Goal: Task Accomplishment & Management: Use online tool/utility

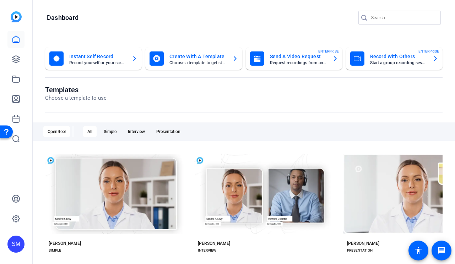
click at [17, 241] on div "SM" at bounding box center [15, 244] width 17 height 17
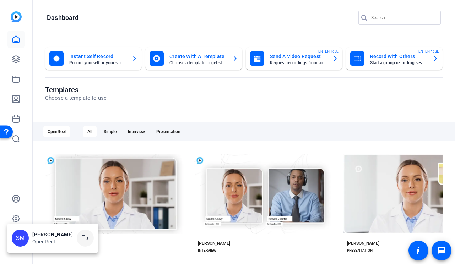
click at [94, 237] on span at bounding box center [85, 238] width 17 height 17
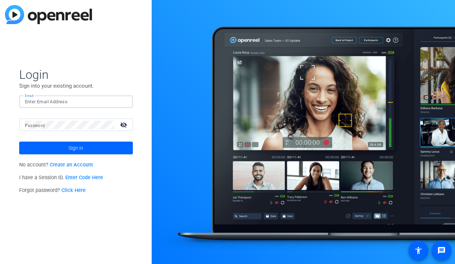
click at [92, 106] on input "Email" at bounding box center [76, 102] width 102 height 9
click at [122, 98] on img at bounding box center [121, 102] width 5 height 9
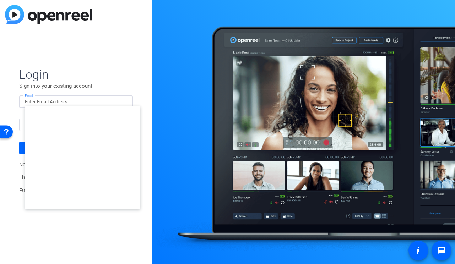
type input "studiosupport+1@openreel.com"
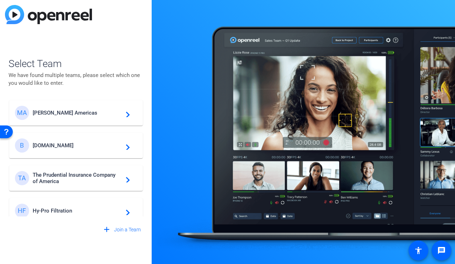
click at [102, 142] on span "Breastcancer.org" at bounding box center [77, 145] width 89 height 6
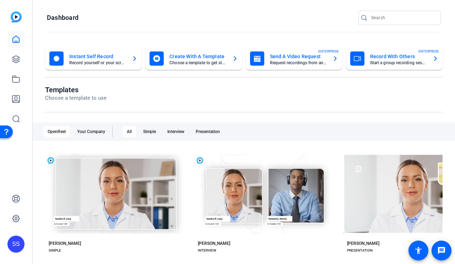
click at [28, 58] on div "SS" at bounding box center [16, 132] width 32 height 264
click at [15, 58] on icon at bounding box center [16, 59] width 9 height 9
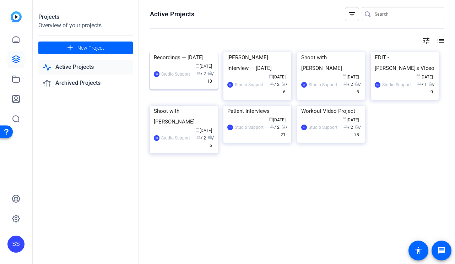
click at [165, 52] on img at bounding box center [184, 52] width 68 height 0
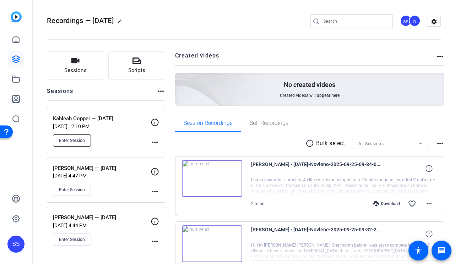
click at [76, 139] on span "Enter Session" at bounding box center [72, 141] width 26 height 6
click at [428, 176] on span at bounding box center [429, 168] width 17 height 17
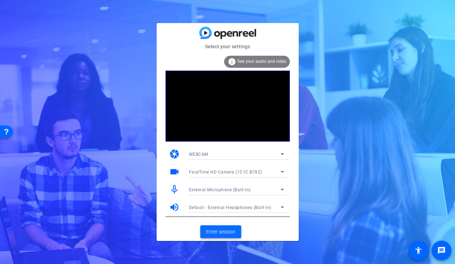
click at [215, 231] on span "Enter session" at bounding box center [220, 231] width 29 height 7
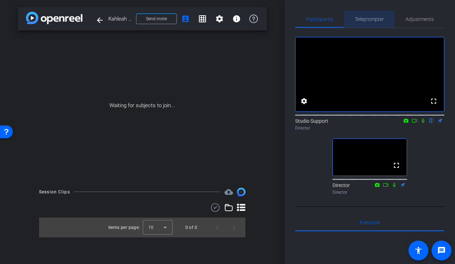
click at [352, 27] on div "Teleprompter" at bounding box center [369, 19] width 51 height 17
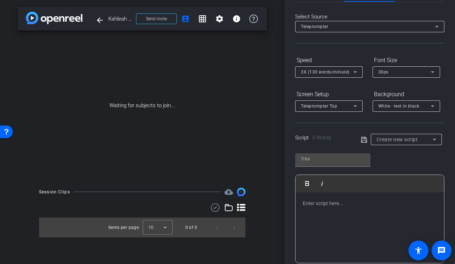
scroll to position [34, 0]
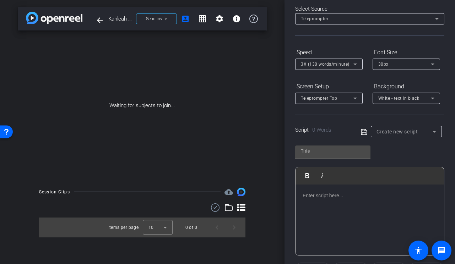
click at [400, 131] on span "Create new script" at bounding box center [398, 132] width 42 height 6
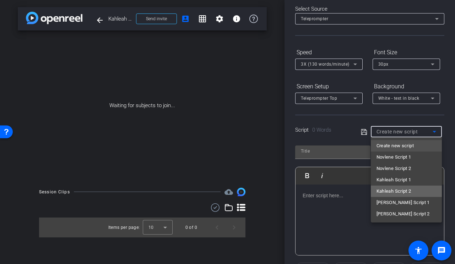
click at [416, 189] on mat-option "Kahleah Script 2" at bounding box center [406, 191] width 71 height 11
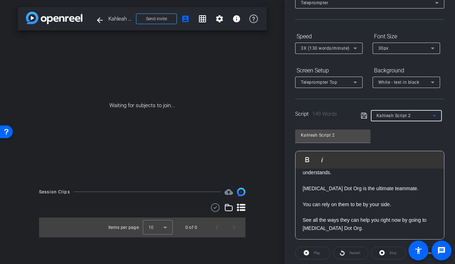
scroll to position [0, 0]
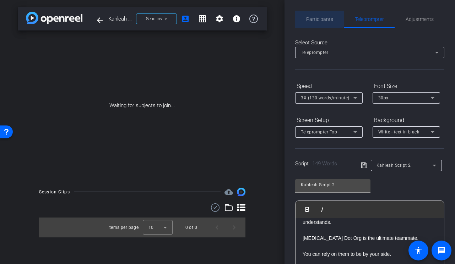
click at [313, 14] on span "Participants" at bounding box center [319, 19] width 27 height 17
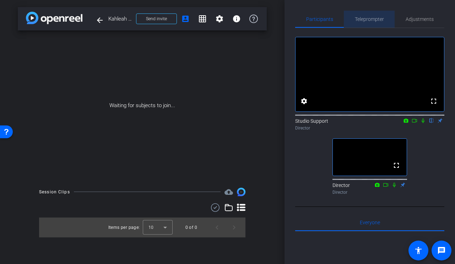
click at [360, 20] on span "Teleprompter" at bounding box center [369, 19] width 29 height 5
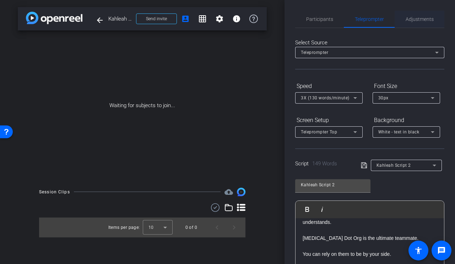
click at [426, 17] on span "Adjustments" at bounding box center [420, 19] width 28 height 5
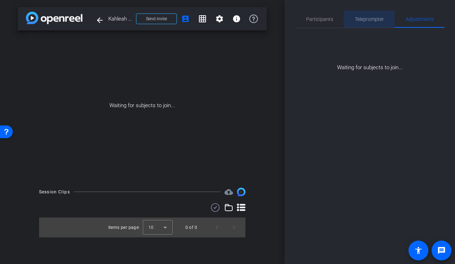
click at [379, 17] on span "Teleprompter" at bounding box center [369, 19] width 29 height 5
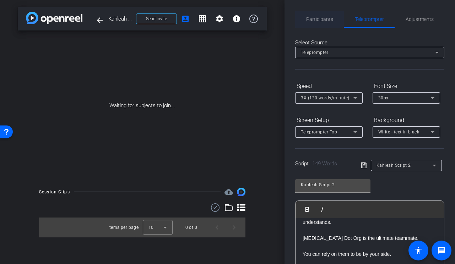
click at [319, 20] on span "Participants" at bounding box center [319, 19] width 27 height 5
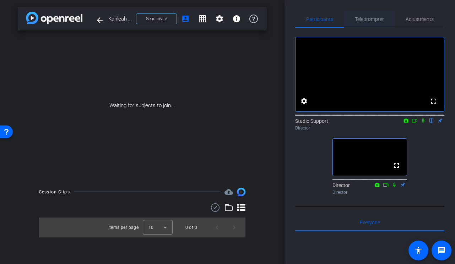
click at [366, 15] on span "Teleprompter" at bounding box center [369, 19] width 29 height 17
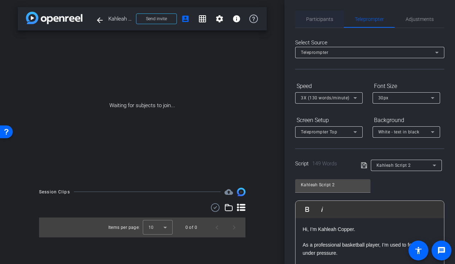
click at [314, 20] on span "Participants" at bounding box center [319, 19] width 27 height 5
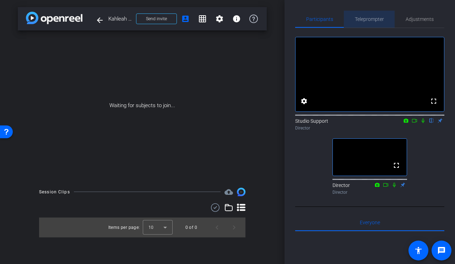
click at [362, 26] on span "Teleprompter" at bounding box center [369, 19] width 29 height 17
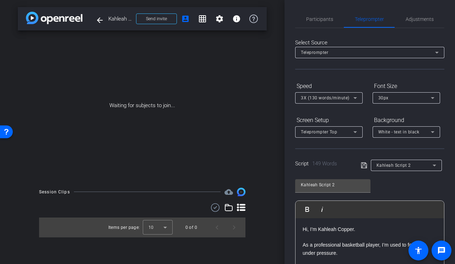
click at [323, 28] on div "Select Source Teleprompter Speed 3X (130 words/minute) Font Size 30px Screen Se…" at bounding box center [369, 183] width 149 height 311
click at [321, 23] on span "Participants" at bounding box center [319, 19] width 27 height 17
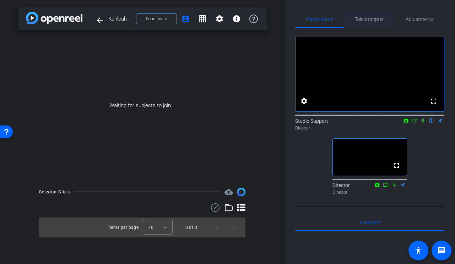
click at [368, 18] on span "Teleprompter" at bounding box center [369, 19] width 29 height 5
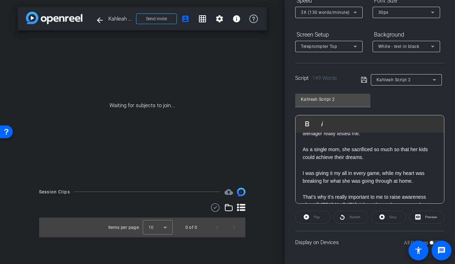
scroll to position [60, 0]
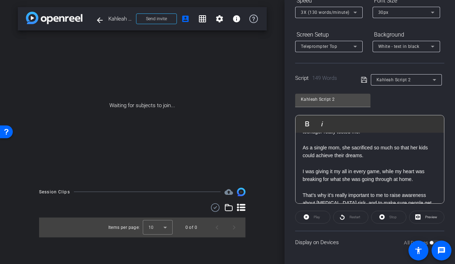
click at [407, 85] on div "Kahleah Script 2" at bounding box center [407, 79] width 60 height 11
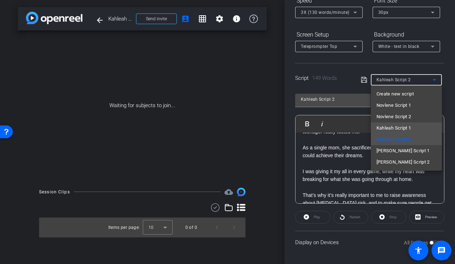
click at [400, 128] on span "Kahleah Script 1" at bounding box center [394, 128] width 35 height 9
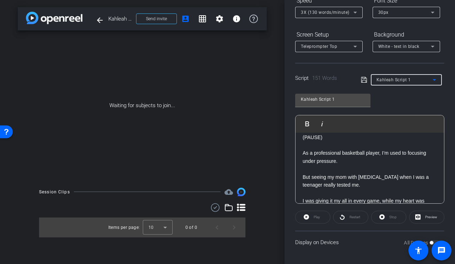
scroll to position [81, 0]
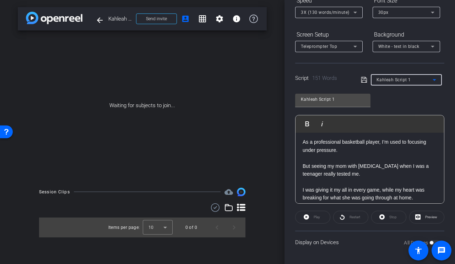
click at [416, 79] on div "Kahleah Script 1" at bounding box center [405, 79] width 56 height 9
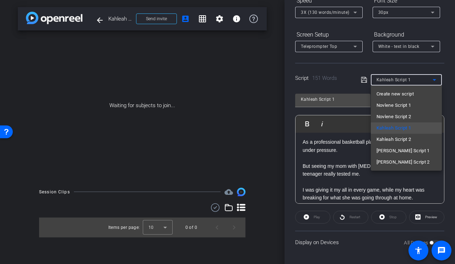
click at [410, 66] on div at bounding box center [227, 132] width 455 height 264
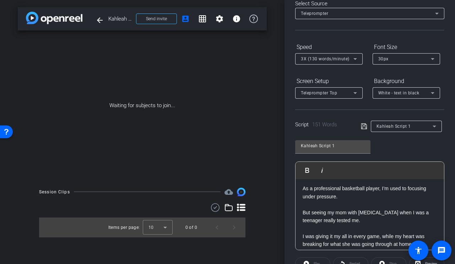
scroll to position [0, 0]
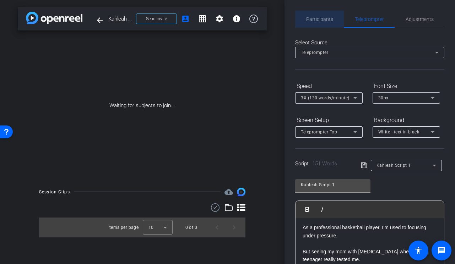
click at [317, 14] on span "Participants" at bounding box center [319, 19] width 27 height 17
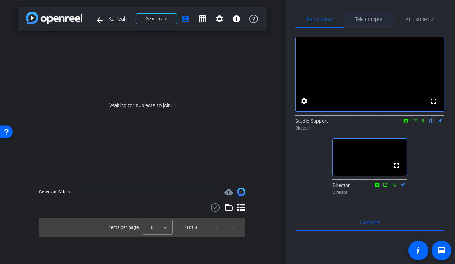
click at [384, 22] on div "Teleprompter" at bounding box center [369, 19] width 51 height 17
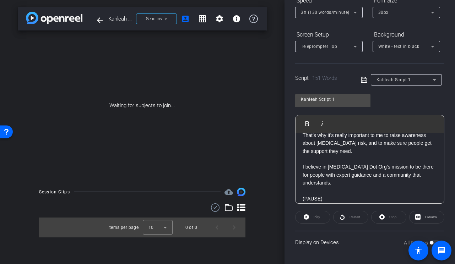
scroll to position [151, 0]
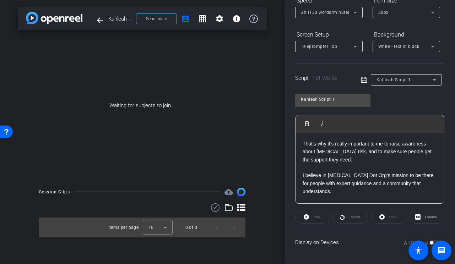
click at [400, 81] on span "Kahleah Script 1" at bounding box center [394, 79] width 34 height 5
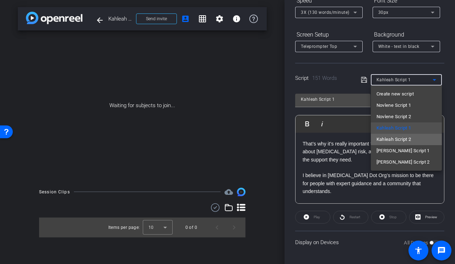
click at [393, 140] on span "Kahleah Script 2" at bounding box center [394, 139] width 35 height 9
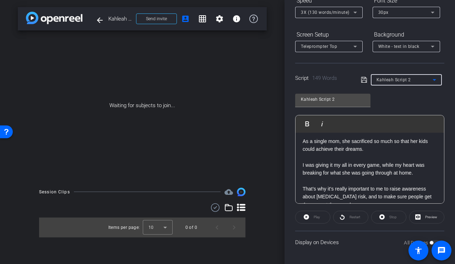
scroll to position [0, 0]
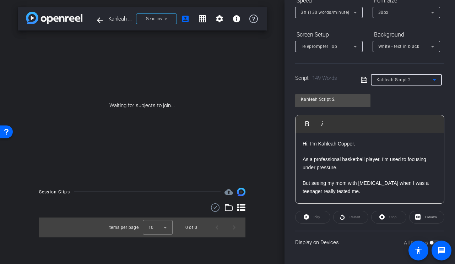
click at [389, 95] on div "Kahleah Script 2 Play Play from this location Play Selected Play and display th…" at bounding box center [369, 145] width 149 height 115
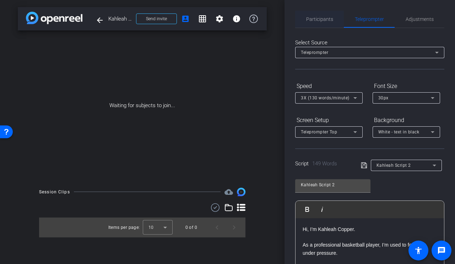
click at [313, 20] on span "Participants" at bounding box center [319, 19] width 27 height 5
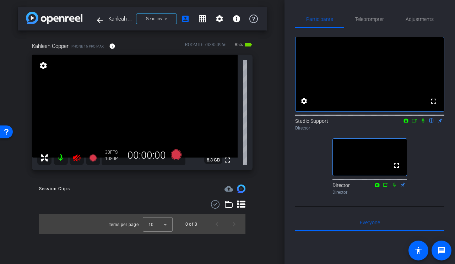
click at [77, 158] on icon at bounding box center [76, 158] width 7 height 7
click at [423, 18] on span "Adjustments" at bounding box center [420, 19] width 28 height 5
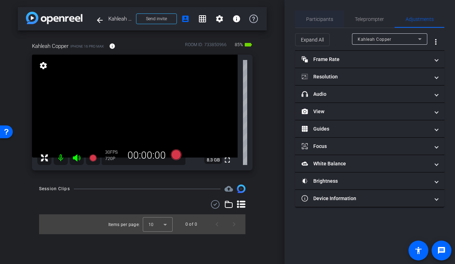
click at [327, 15] on span "Participants" at bounding box center [319, 19] width 27 height 17
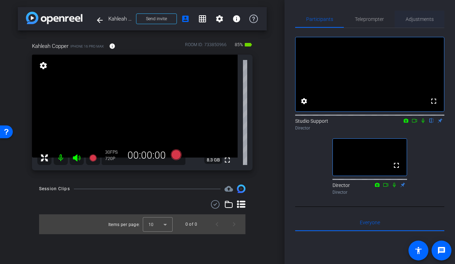
click at [418, 22] on span "Adjustments" at bounding box center [420, 19] width 28 height 17
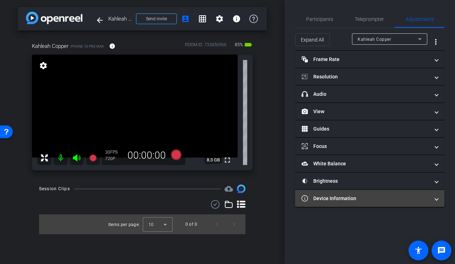
click at [356, 195] on mat-panel-title "Device Information" at bounding box center [366, 198] width 128 height 7
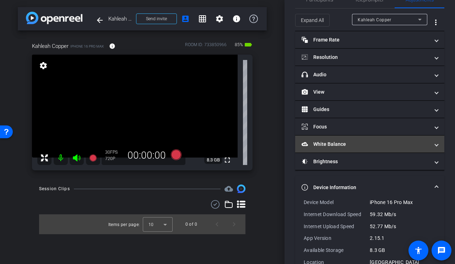
scroll to position [38, 0]
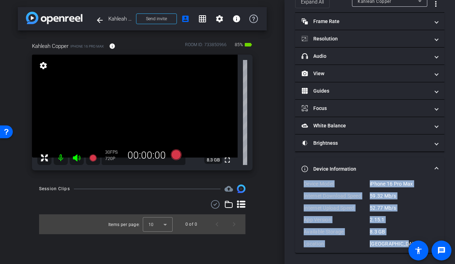
drag, startPoint x: 400, startPoint y: 246, endPoint x: 301, endPoint y: 184, distance: 117.0
click at [301, 184] on div "Device Model iPhone 16 Pro Max Internet Download Speed 59.32 Mb/s Internet Uplo…" at bounding box center [369, 216] width 149 height 73
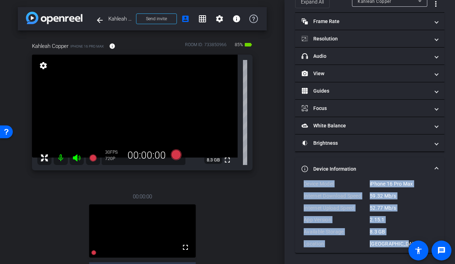
copy div "Device Model iPhone 16 Pro Max Internet Download Speed 59.32 Mb/s Internet Uplo…"
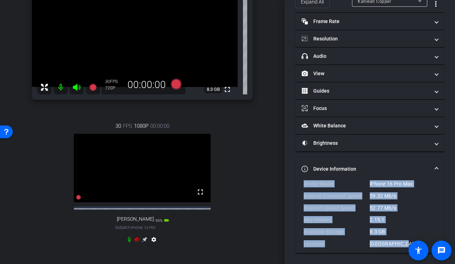
scroll to position [94, 0]
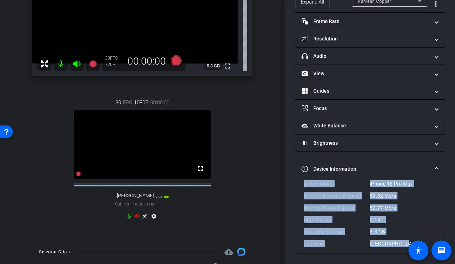
click at [138, 219] on icon at bounding box center [137, 217] width 6 height 6
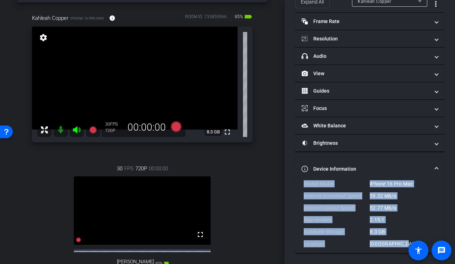
scroll to position [5, 0]
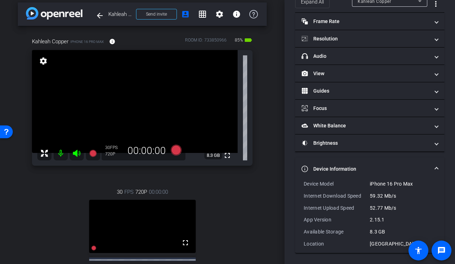
click at [386, 6] on div "Kahleah Copper" at bounding box center [390, 0] width 64 height 11
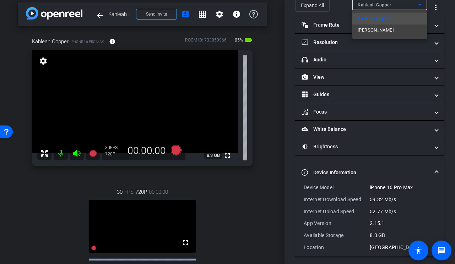
click at [379, 27] on span "[PERSON_NAME]" at bounding box center [376, 30] width 36 height 9
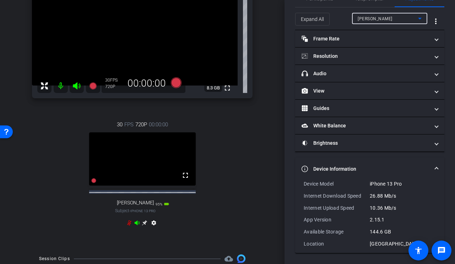
scroll to position [112, 0]
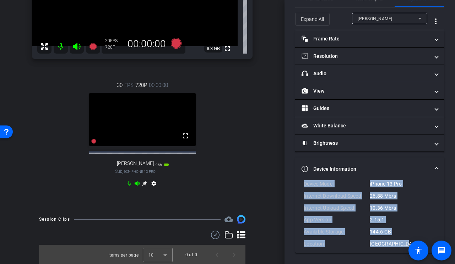
drag, startPoint x: 401, startPoint y: 245, endPoint x: 300, endPoint y: 185, distance: 117.7
click at [300, 185] on div "Device Model iPhone 13 Pro Internet Download Speed 26.88 Mb/s Internet Upload S…" at bounding box center [369, 216] width 149 height 73
copy div "Device Model iPhone 13 Pro Internet Download Speed 26.88 Mb/s Internet Upload S…"
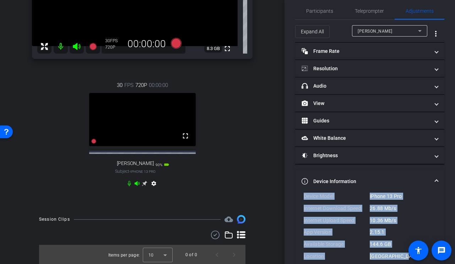
scroll to position [0, 0]
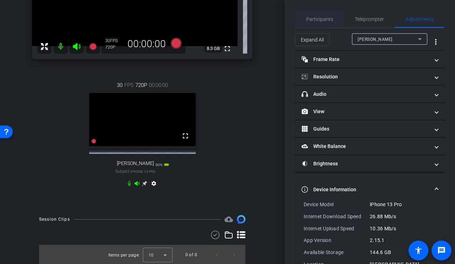
click at [318, 22] on span "Participants" at bounding box center [319, 19] width 27 height 17
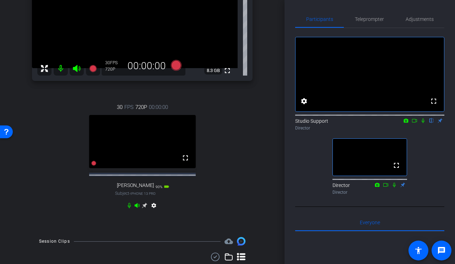
scroll to position [89, 0]
click at [414, 17] on span "Adjustments" at bounding box center [420, 19] width 28 height 5
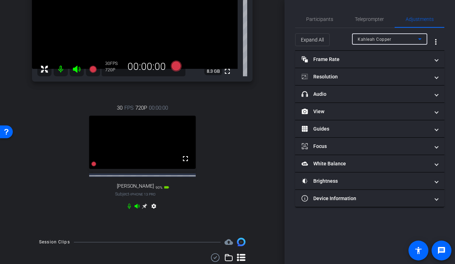
click at [411, 40] on div "Kahleah Copper" at bounding box center [388, 39] width 60 height 9
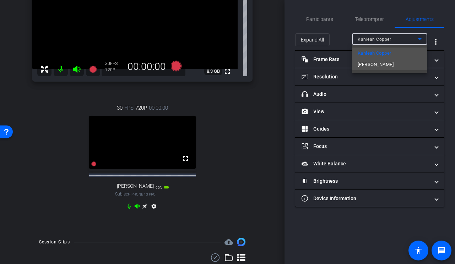
click at [393, 65] on mat-option "[PERSON_NAME]" at bounding box center [389, 64] width 75 height 11
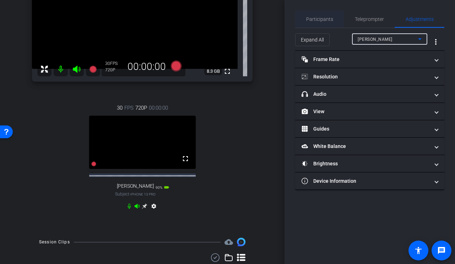
click at [326, 20] on span "Participants" at bounding box center [319, 19] width 27 height 5
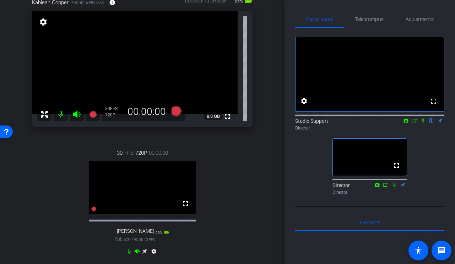
scroll to position [45, 0]
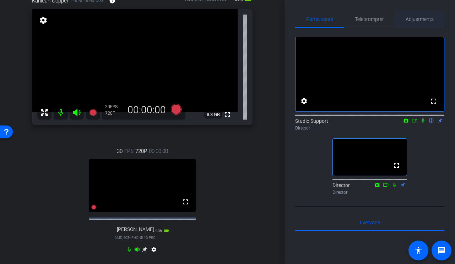
click at [412, 27] on span "Adjustments" at bounding box center [420, 19] width 28 height 17
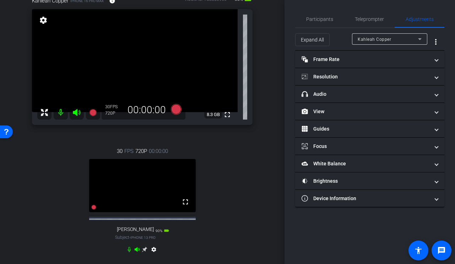
click at [402, 38] on div "Kahleah Copper" at bounding box center [388, 39] width 60 height 9
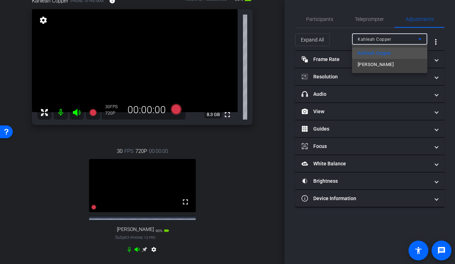
click at [325, 95] on div at bounding box center [227, 132] width 455 height 264
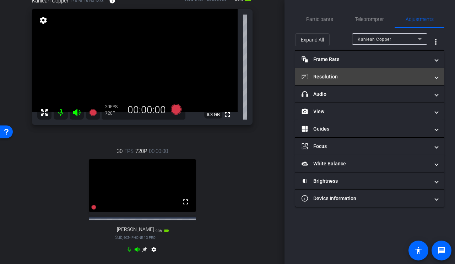
click at [331, 83] on mat-expansion-panel-header "Resolution" at bounding box center [369, 76] width 149 height 17
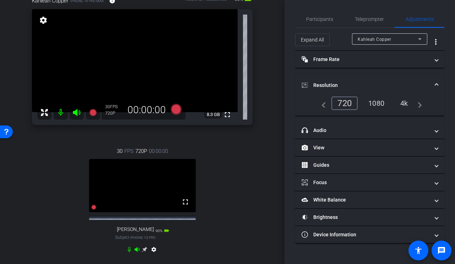
click at [386, 101] on div "1080" at bounding box center [376, 103] width 27 height 12
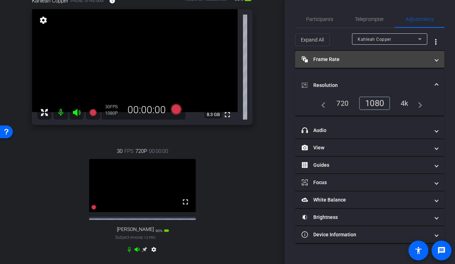
click at [373, 60] on mat-panel-title "Frame Rate Frame Rate" at bounding box center [366, 59] width 128 height 7
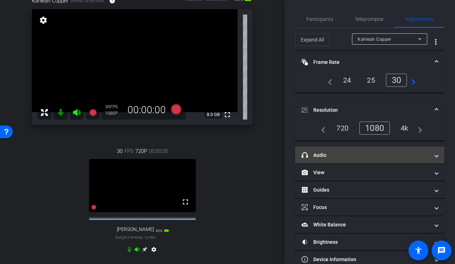
click at [342, 153] on mat-panel-title "headphone icon Audio" at bounding box center [366, 155] width 128 height 7
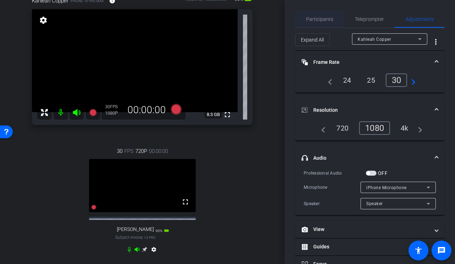
click at [319, 24] on span "Participants" at bounding box center [319, 19] width 27 height 17
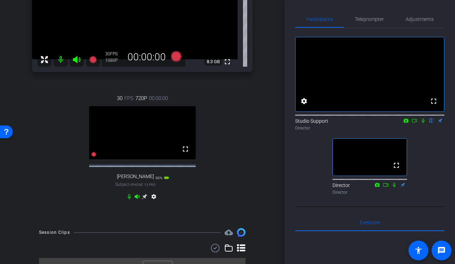
scroll to position [0, 0]
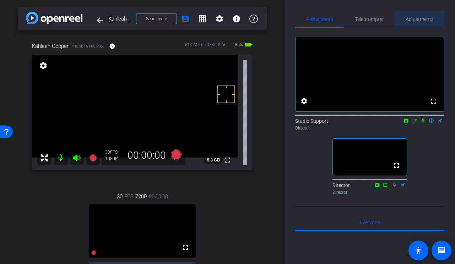
click at [417, 20] on span "Adjustments" at bounding box center [420, 19] width 28 height 5
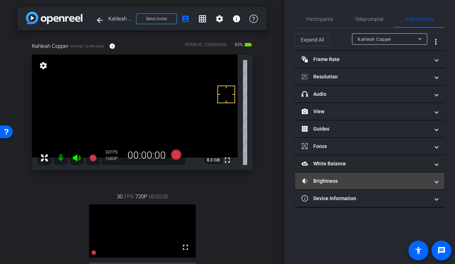
click at [340, 185] on mat-expansion-panel-header "Brightness" at bounding box center [369, 181] width 149 height 17
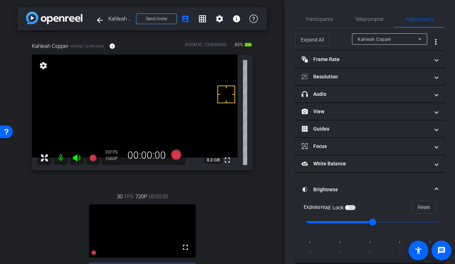
click at [349, 207] on span "button" at bounding box center [347, 208] width 4 height 4
click at [350, 206] on span "button" at bounding box center [350, 207] width 11 height 5
click at [313, 19] on span "Participants" at bounding box center [319, 19] width 27 height 5
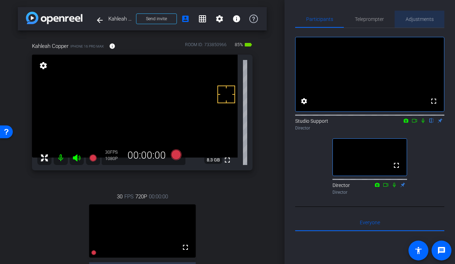
click at [414, 20] on span "Adjustments" at bounding box center [420, 19] width 28 height 5
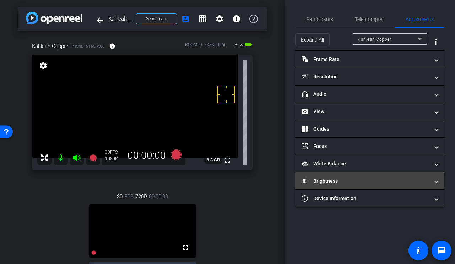
click at [317, 179] on mat-panel-title "Brightness" at bounding box center [366, 181] width 128 height 7
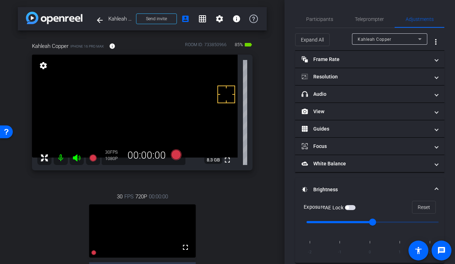
click at [220, 130] on video at bounding box center [135, 106] width 206 height 103
click at [349, 209] on span "button" at bounding box center [347, 208] width 4 height 4
click at [334, 21] on div "Participants" at bounding box center [319, 19] width 49 height 17
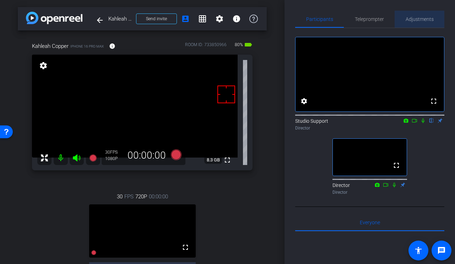
click at [411, 21] on span "Adjustments" at bounding box center [420, 19] width 28 height 5
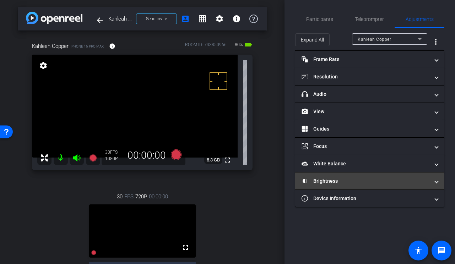
click at [344, 182] on mat-panel-title "Brightness" at bounding box center [366, 181] width 128 height 7
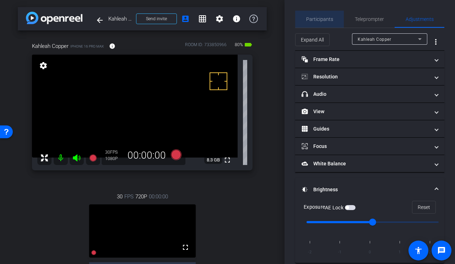
click at [323, 16] on span "Participants" at bounding box center [319, 19] width 27 height 17
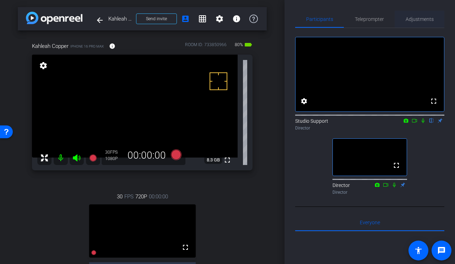
click at [418, 24] on span "Adjustments" at bounding box center [420, 19] width 28 height 17
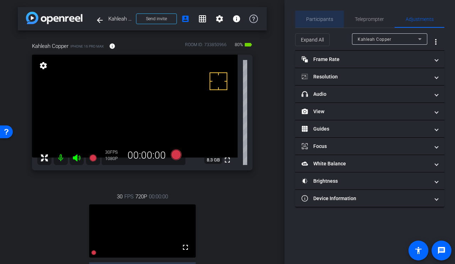
click at [321, 14] on span "Participants" at bounding box center [319, 19] width 27 height 17
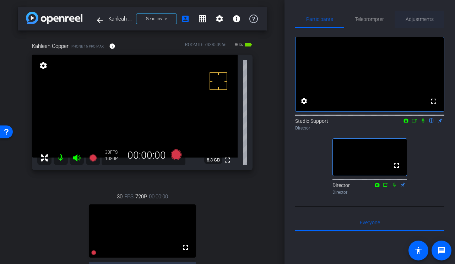
click at [424, 18] on span "Adjustments" at bounding box center [420, 19] width 28 height 5
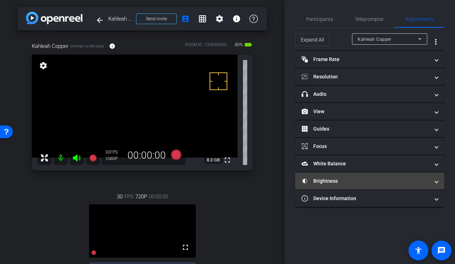
click at [327, 180] on mat-panel-title "Brightness" at bounding box center [366, 181] width 128 height 7
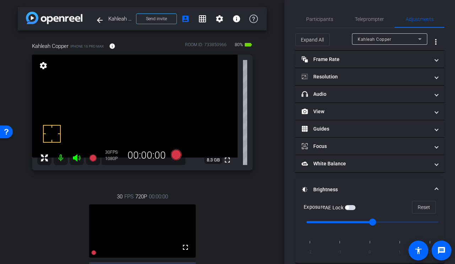
click at [353, 206] on span "button" at bounding box center [350, 207] width 11 height 5
click at [320, 21] on span "Participants" at bounding box center [319, 19] width 27 height 5
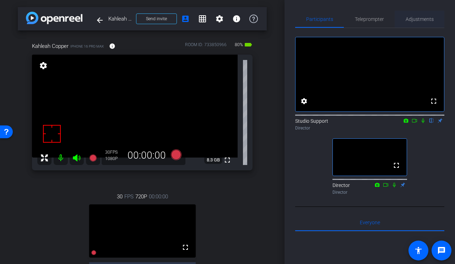
click at [426, 17] on span "Adjustments" at bounding box center [420, 19] width 28 height 5
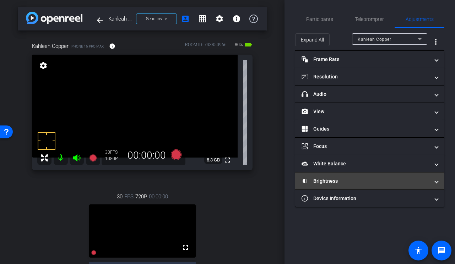
click at [332, 182] on mat-panel-title "Brightness" at bounding box center [366, 181] width 128 height 7
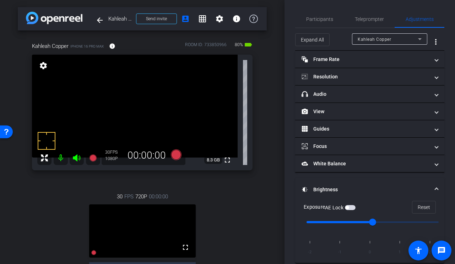
click at [354, 205] on span "button" at bounding box center [350, 207] width 11 height 5
click at [328, 18] on span "Participants" at bounding box center [319, 19] width 27 height 5
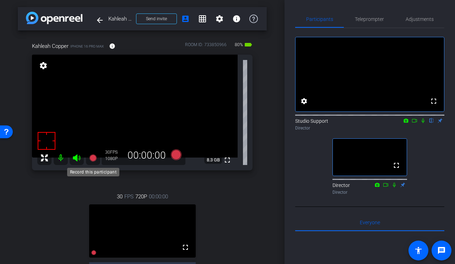
click at [94, 155] on icon at bounding box center [93, 158] width 9 height 9
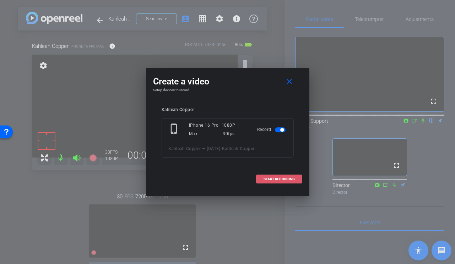
click at [271, 179] on span "START RECORDING" at bounding box center [279, 180] width 31 height 4
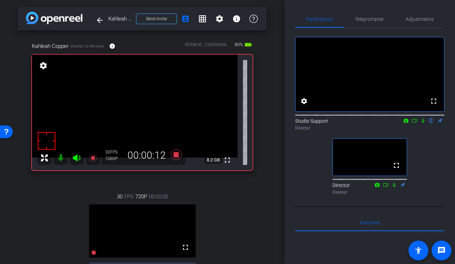
click at [423, 123] on icon at bounding box center [423, 120] width 6 height 5
click at [175, 153] on icon at bounding box center [176, 155] width 11 height 11
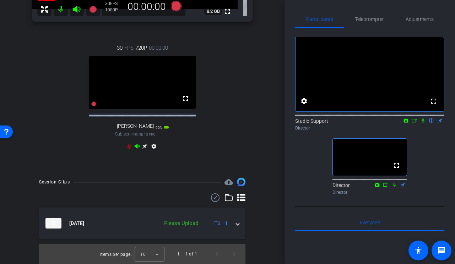
scroll to position [171, 0]
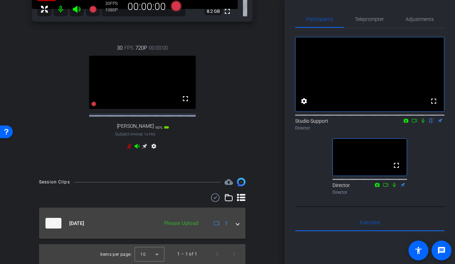
click at [174, 220] on div "Please Upload" at bounding box center [181, 224] width 41 height 8
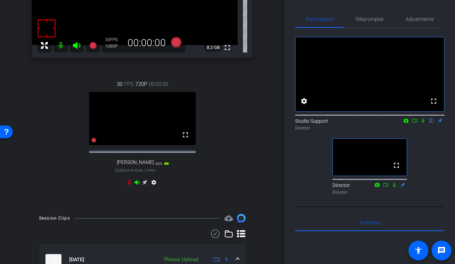
scroll to position [195, 0]
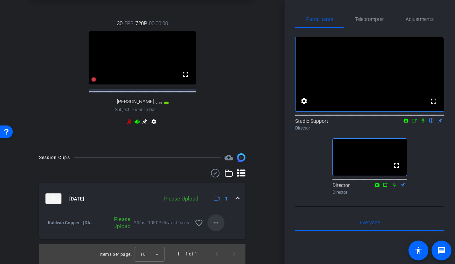
click at [214, 223] on mat-icon "more_horiz" at bounding box center [216, 223] width 9 height 9
click at [231, 235] on span "Upload" at bounding box center [227, 238] width 28 height 9
click at [219, 218] on span at bounding box center [216, 223] width 17 height 17
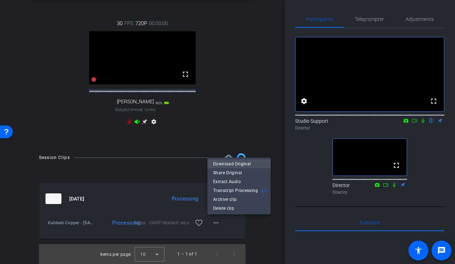
click at [245, 166] on span "Download Original" at bounding box center [239, 164] width 52 height 9
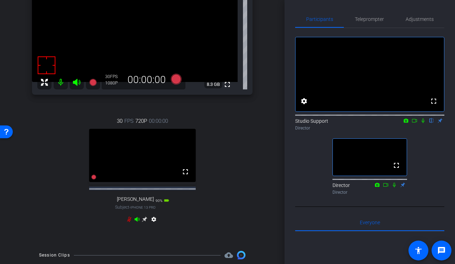
scroll to position [19, 0]
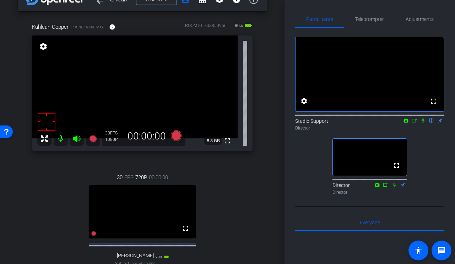
click at [376, 9] on div "Participants Teleprompter Adjustments fullscreen settings Studio Support flip D…" at bounding box center [370, 132] width 171 height 264
click at [369, 24] on span "Teleprompter" at bounding box center [369, 19] width 29 height 17
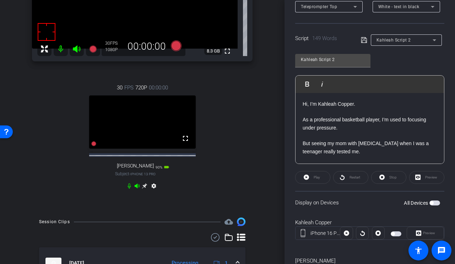
scroll to position [162, 0]
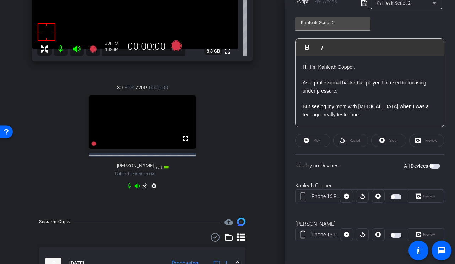
click at [400, 9] on div at bounding box center [406, 13] width 71 height 8
click at [398, 6] on span "Kahleah Script 2" at bounding box center [394, 3] width 34 height 5
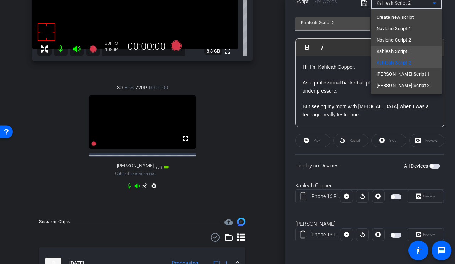
click at [398, 55] on span "Kahleah Script 1" at bounding box center [394, 51] width 35 height 9
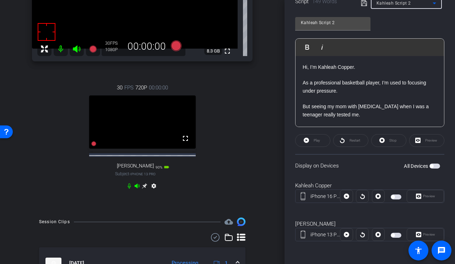
type input "Kahleah Script 1"
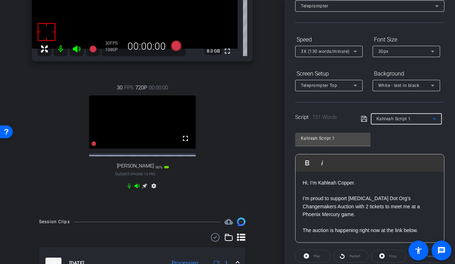
scroll to position [0, 0]
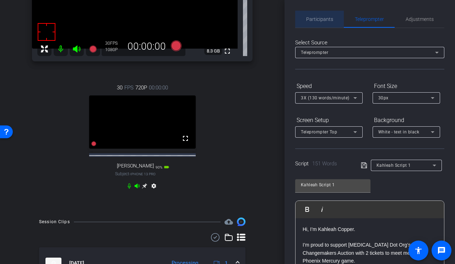
click at [325, 16] on span "Participants" at bounding box center [319, 19] width 27 height 17
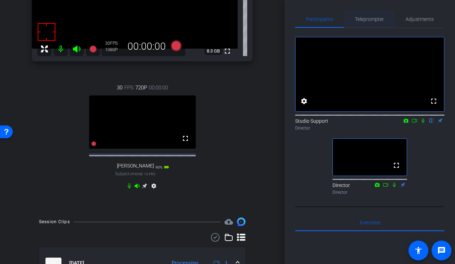
click at [379, 14] on span "Teleprompter" at bounding box center [369, 19] width 29 height 17
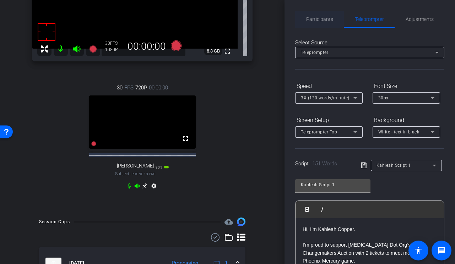
click at [317, 20] on span "Participants" at bounding box center [319, 19] width 27 height 5
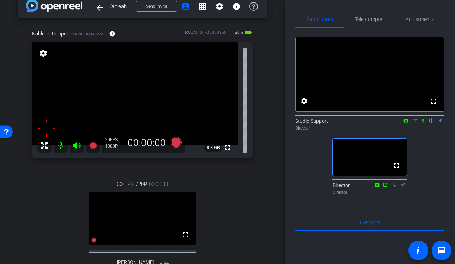
scroll to position [10, 0]
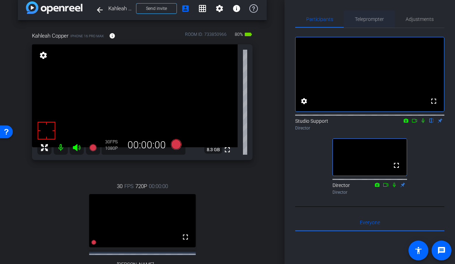
click at [370, 18] on span "Teleprompter" at bounding box center [369, 19] width 29 height 5
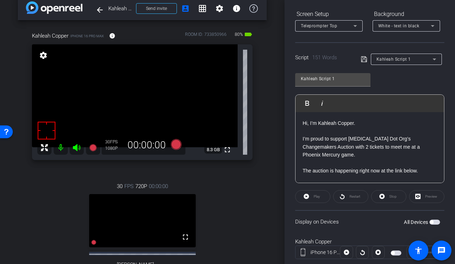
scroll to position [138, 0]
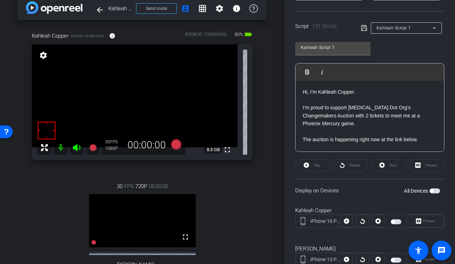
click at [336, 185] on div "Display on Devices All Devices" at bounding box center [369, 190] width 149 height 23
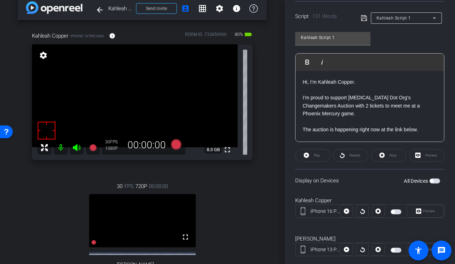
scroll to position [162, 0]
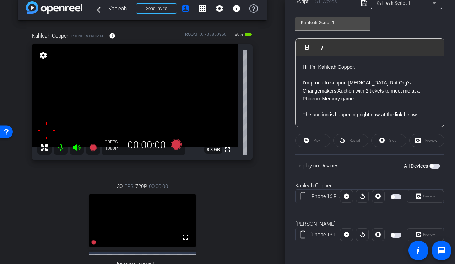
click at [397, 199] on span "button" at bounding box center [396, 197] width 11 height 5
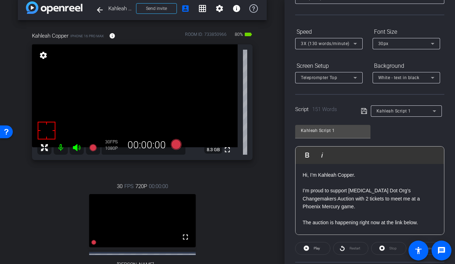
scroll to position [0, 0]
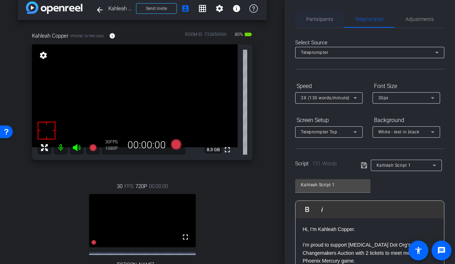
click at [310, 22] on span "Participants" at bounding box center [319, 19] width 27 height 17
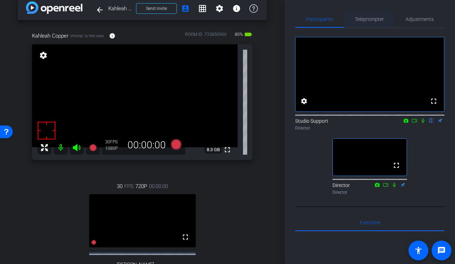
click at [368, 25] on span "Teleprompter" at bounding box center [369, 19] width 29 height 17
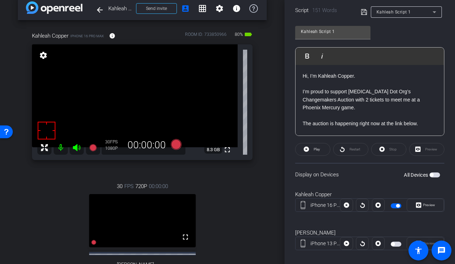
scroll to position [156, 0]
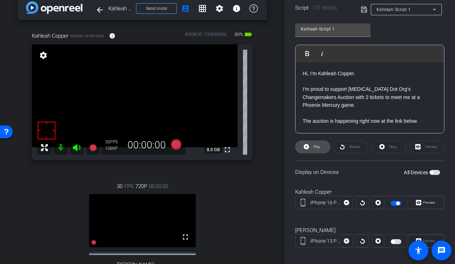
click at [322, 148] on span at bounding box center [313, 147] width 34 height 17
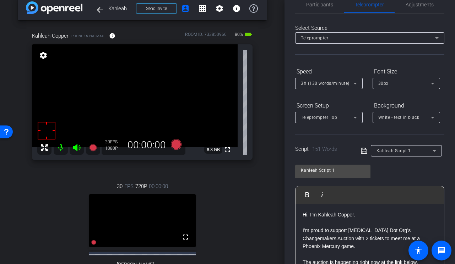
scroll to position [0, 0]
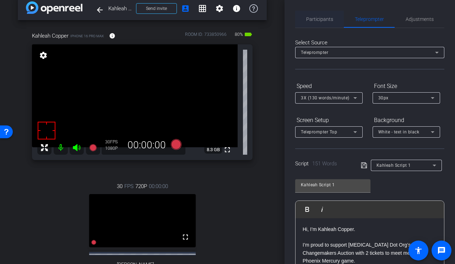
click at [320, 16] on span "Participants" at bounding box center [319, 19] width 27 height 17
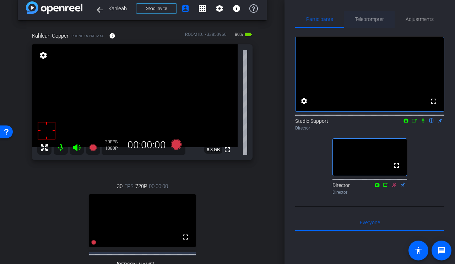
click at [378, 21] on span "Teleprompter" at bounding box center [369, 19] width 29 height 5
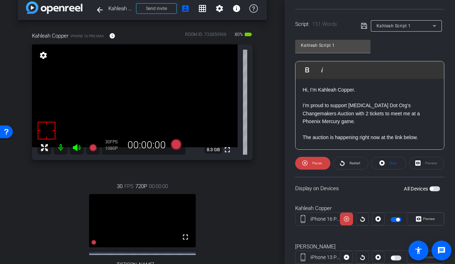
scroll to position [149, 0]
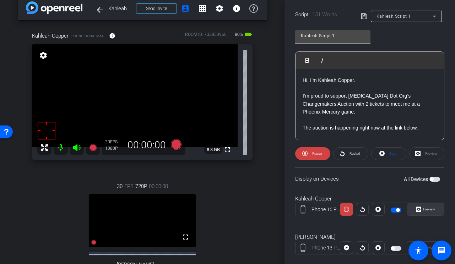
click at [424, 217] on span at bounding box center [425, 209] width 37 height 17
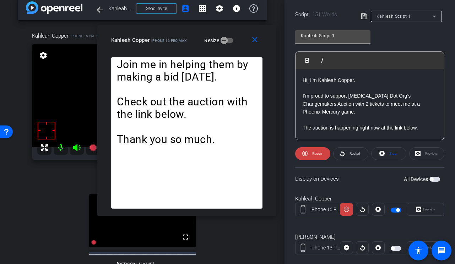
drag, startPoint x: 222, startPoint y: 52, endPoint x: 181, endPoint y: 40, distance: 42.9
click at [181, 40] on span "iPhone 16 Pro Max" at bounding box center [168, 41] width 35 height 4
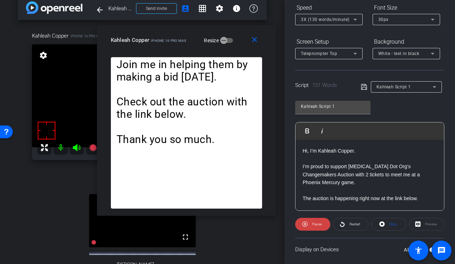
scroll to position [48, 0]
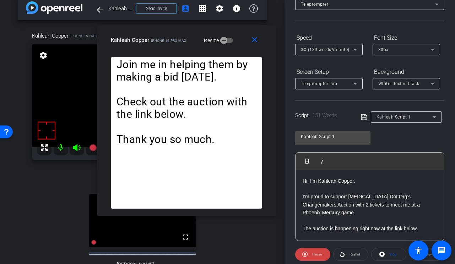
click at [334, 49] on span "3X (130 words/minute)" at bounding box center [325, 49] width 49 height 5
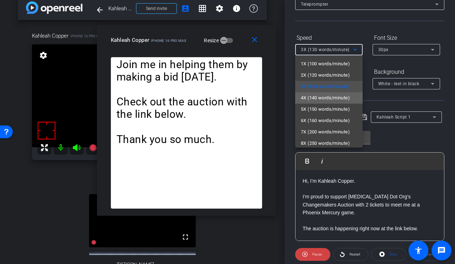
click at [324, 102] on span "4X (140 words/minute)" at bounding box center [325, 98] width 49 height 9
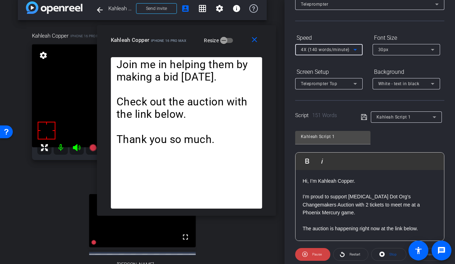
click at [330, 52] on span "4X (140 words/minute)" at bounding box center [325, 49] width 49 height 5
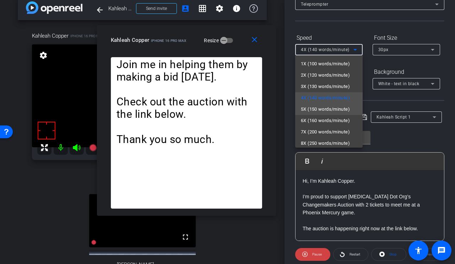
click at [321, 107] on span "5X (150 words/minute)" at bounding box center [325, 109] width 49 height 9
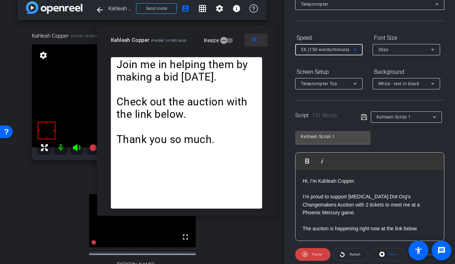
click at [251, 41] on mat-icon "close" at bounding box center [254, 40] width 9 height 9
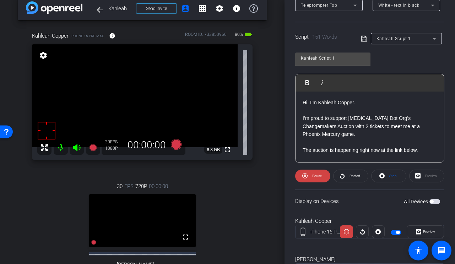
scroll to position [162, 0]
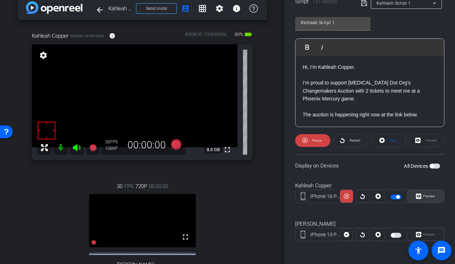
click at [430, 198] on span "Preview" at bounding box center [429, 196] width 12 height 4
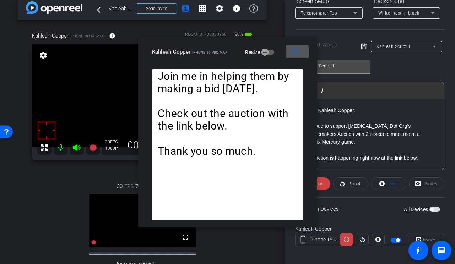
scroll to position [117, 0]
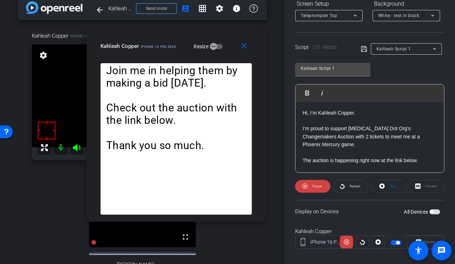
drag, startPoint x: 232, startPoint y: 59, endPoint x: 179, endPoint y: 53, distance: 53.6
click at [179, 53] on div "close Kahleah Copper iPhone 16 Pro Max Resize" at bounding box center [176, 47] width 179 height 32
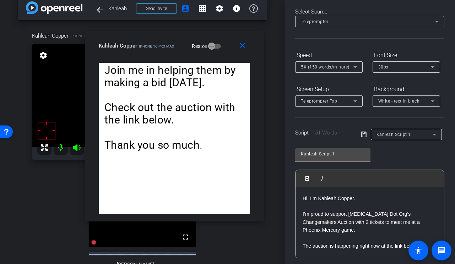
scroll to position [20, 0]
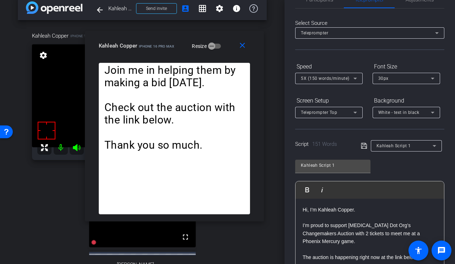
click at [334, 71] on div "Speed" at bounding box center [329, 67] width 68 height 12
click at [333, 78] on span "5X (150 words/minute)" at bounding box center [325, 78] width 49 height 5
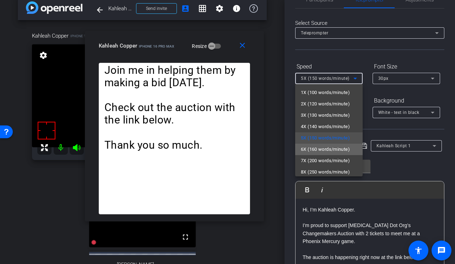
click at [325, 148] on span "6X (160 words/minute)" at bounding box center [325, 149] width 49 height 9
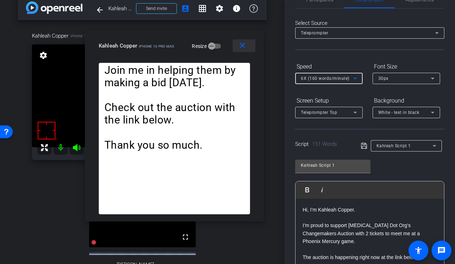
click at [241, 48] on mat-icon "close" at bounding box center [242, 45] width 9 height 9
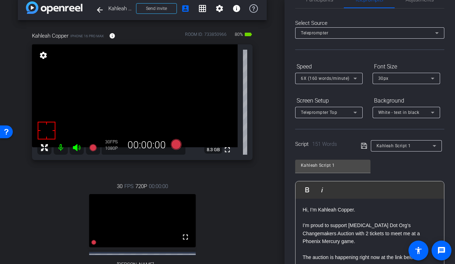
scroll to position [0, 0]
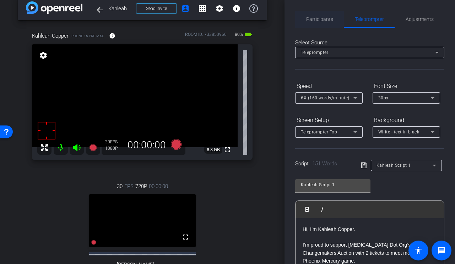
click at [314, 25] on span "Participants" at bounding box center [319, 19] width 27 height 17
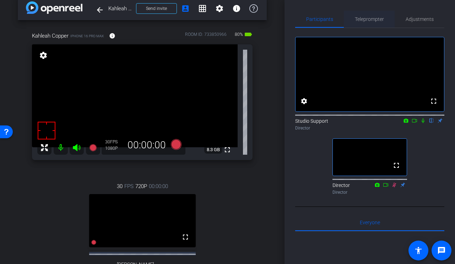
click at [371, 18] on span "Teleprompter" at bounding box center [369, 19] width 29 height 5
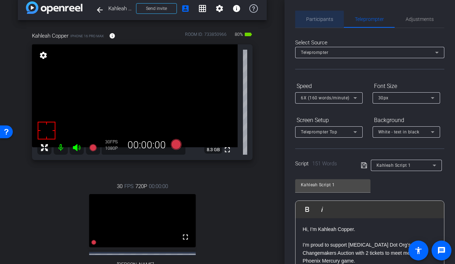
click at [311, 19] on span "Participants" at bounding box center [319, 19] width 27 height 5
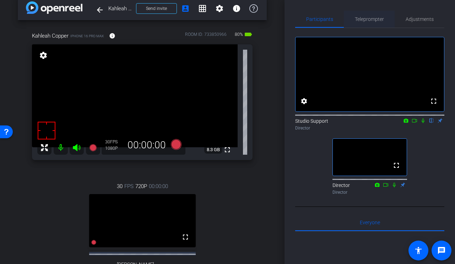
click at [355, 25] on span "Teleprompter" at bounding box center [369, 19] width 29 height 17
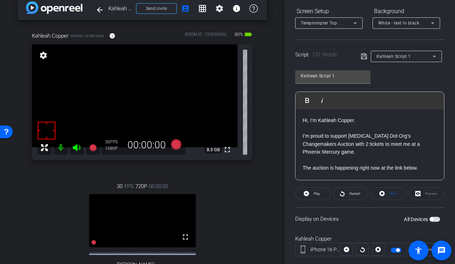
scroll to position [162, 0]
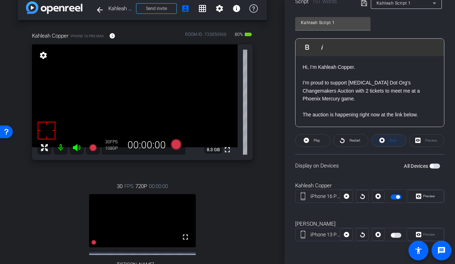
click at [393, 141] on span "Stop" at bounding box center [392, 141] width 7 height 4
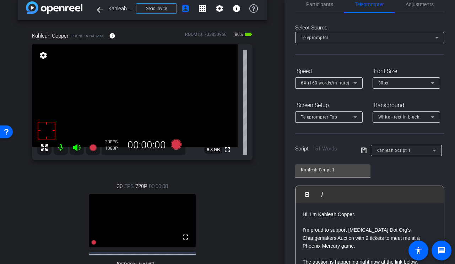
scroll to position [0, 0]
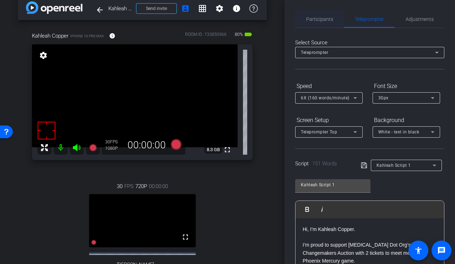
click at [316, 23] on span "Participants" at bounding box center [319, 19] width 27 height 17
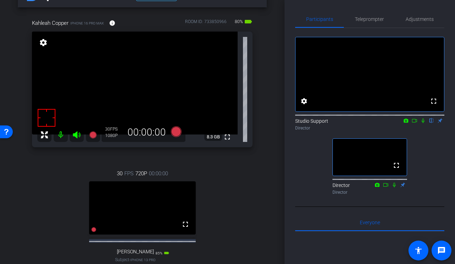
scroll to position [23, 0]
click at [367, 20] on span "Teleprompter" at bounding box center [369, 19] width 29 height 5
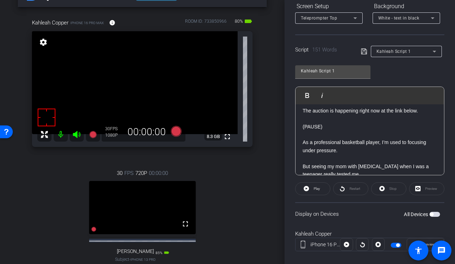
scroll to position [49, 0]
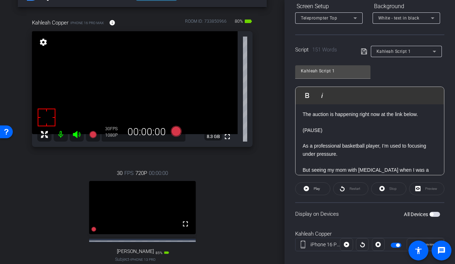
click at [336, 130] on p "(PAUSE)" at bounding box center [370, 130] width 134 height 8
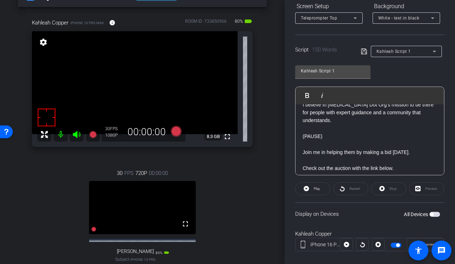
scroll to position [179, 0]
click at [334, 134] on p "(PAUSE)" at bounding box center [370, 135] width 134 height 8
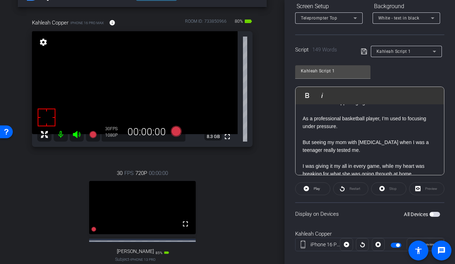
scroll to position [0, 0]
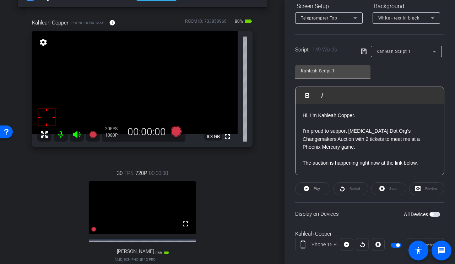
click at [363, 50] on icon at bounding box center [364, 51] width 6 height 9
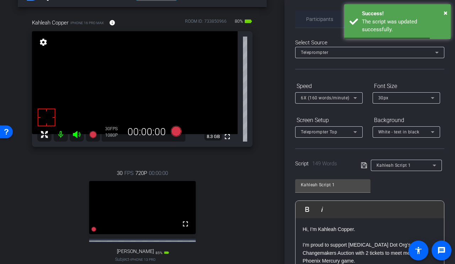
click at [314, 15] on span "Participants" at bounding box center [319, 19] width 27 height 17
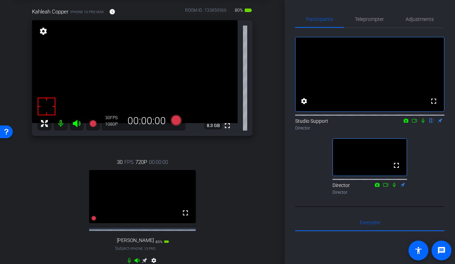
scroll to position [36, 0]
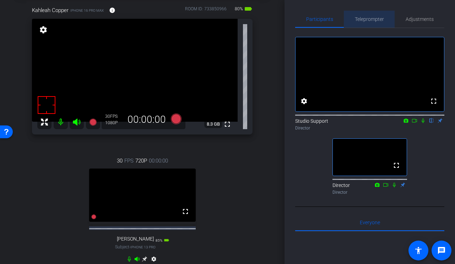
click at [379, 18] on span "Teleprompter" at bounding box center [369, 19] width 29 height 5
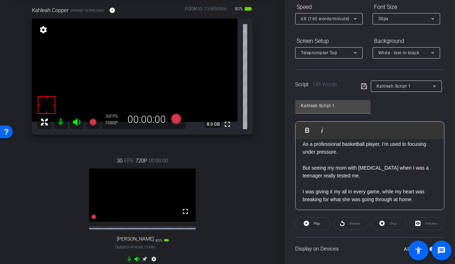
scroll to position [74, 0]
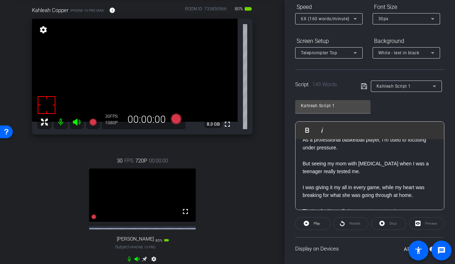
click at [348, 164] on p "But seeing my mom with [MEDICAL_DATA] when I was a teenager really tested me." at bounding box center [370, 168] width 134 height 16
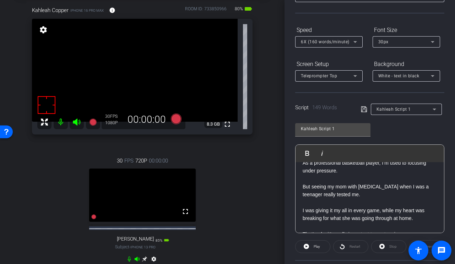
scroll to position [0, 0]
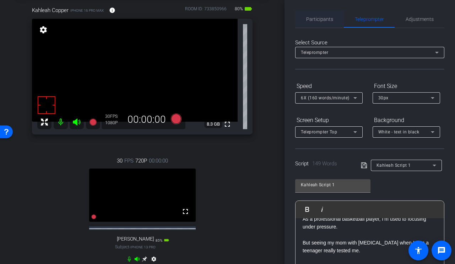
click at [320, 21] on span "Participants" at bounding box center [319, 19] width 27 height 5
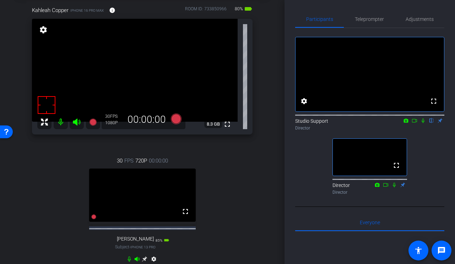
scroll to position [6, 0]
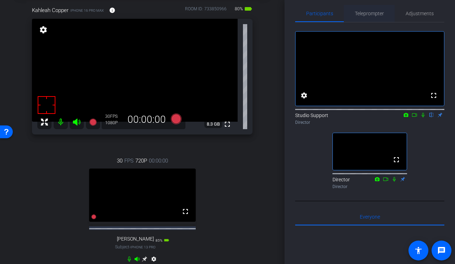
click at [378, 21] on span "Teleprompter" at bounding box center [369, 13] width 29 height 17
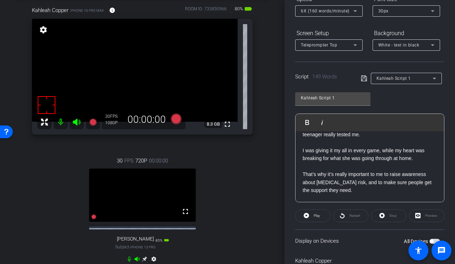
scroll to position [105, 0]
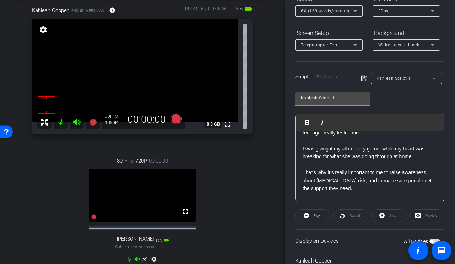
click at [421, 156] on p "I was giving it my all in every game, while my heart was breaking for what she …" at bounding box center [370, 153] width 134 height 16
click at [303, 172] on p "That’s why it’s really important to me to raise awareness about [MEDICAL_DATA] …" at bounding box center [370, 181] width 134 height 24
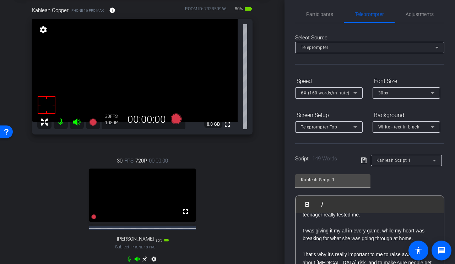
scroll to position [0, 0]
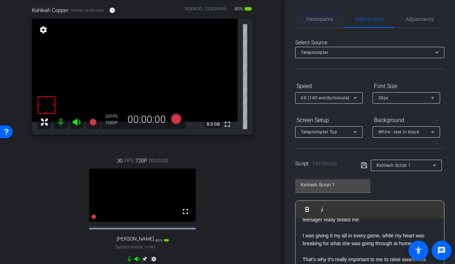
click at [327, 16] on span "Participants" at bounding box center [319, 19] width 27 height 17
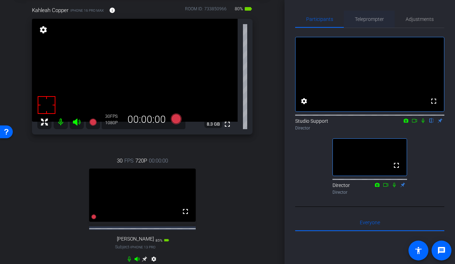
click at [367, 23] on span "Teleprompter" at bounding box center [369, 19] width 29 height 17
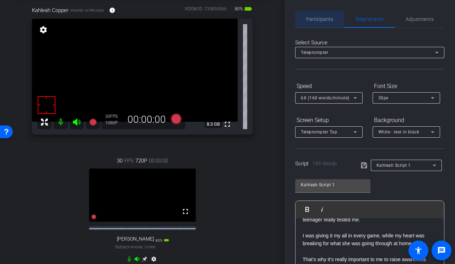
click at [318, 18] on span "Participants" at bounding box center [319, 19] width 27 height 5
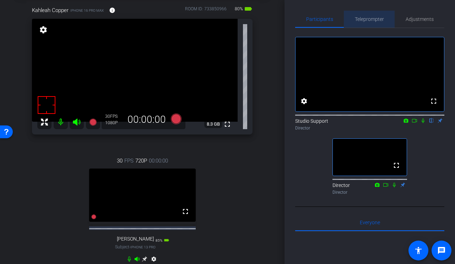
click at [362, 21] on span "Teleprompter" at bounding box center [369, 19] width 29 height 5
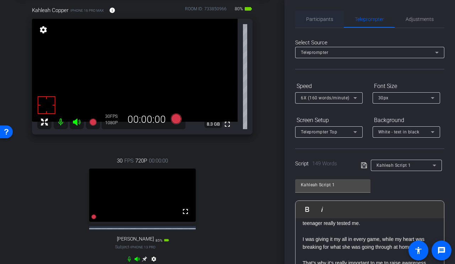
click at [319, 18] on span "Participants" at bounding box center [319, 19] width 27 height 5
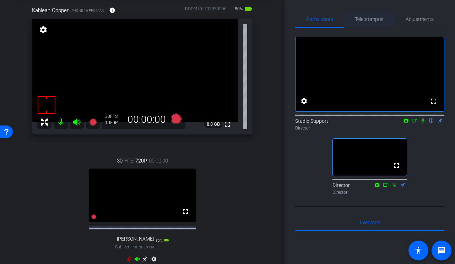
click at [360, 15] on span "Teleprompter" at bounding box center [369, 19] width 29 height 17
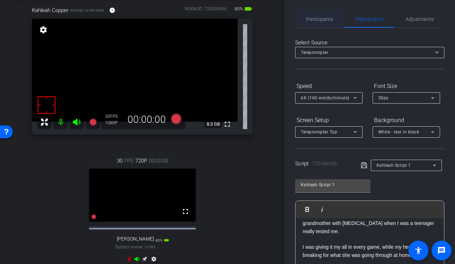
click at [319, 25] on span "Participants" at bounding box center [319, 19] width 27 height 17
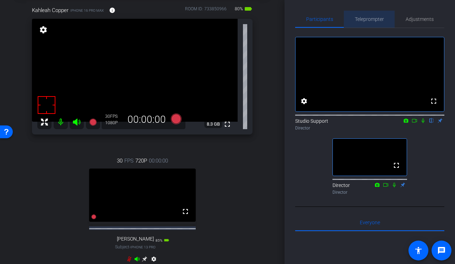
click at [360, 20] on span "Teleprompter" at bounding box center [369, 19] width 29 height 5
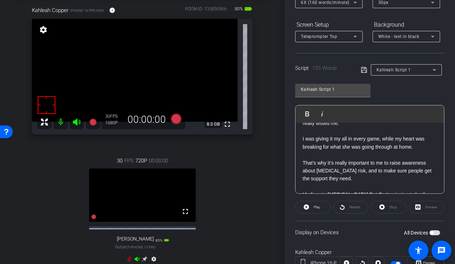
scroll to position [75, 0]
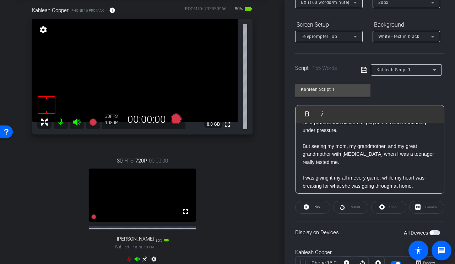
click at [363, 70] on icon at bounding box center [364, 70] width 6 height 6
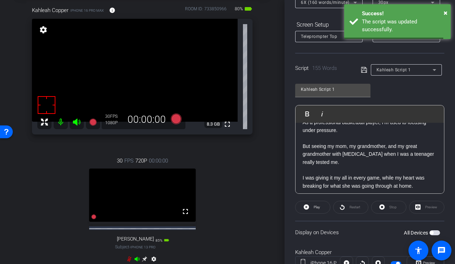
scroll to position [0, 0]
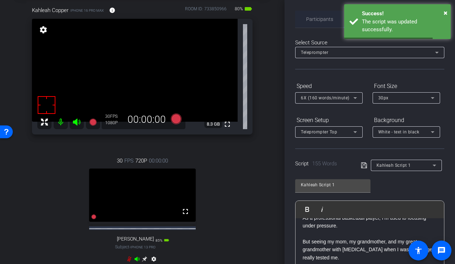
click at [313, 16] on span "Participants" at bounding box center [319, 19] width 27 height 17
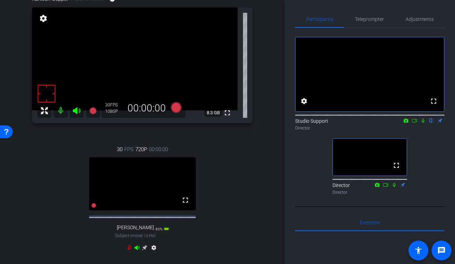
scroll to position [51, 0]
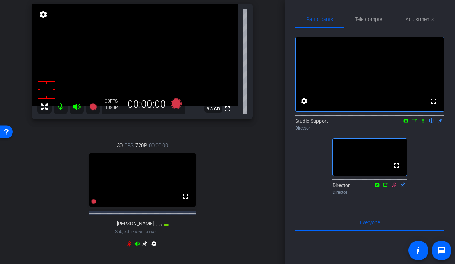
click at [423, 123] on icon at bounding box center [423, 120] width 6 height 5
click at [182, 104] on icon at bounding box center [176, 103] width 17 height 13
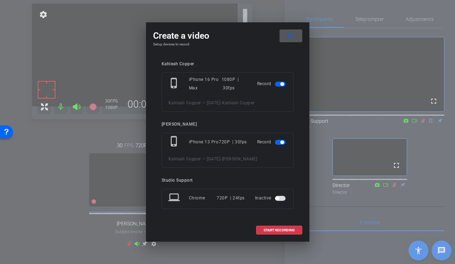
click at [281, 140] on span "button" at bounding box center [280, 142] width 11 height 5
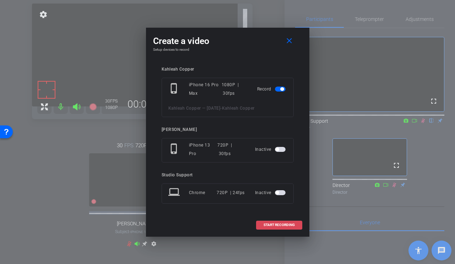
click at [265, 224] on span "START RECORDING" at bounding box center [279, 225] width 31 height 4
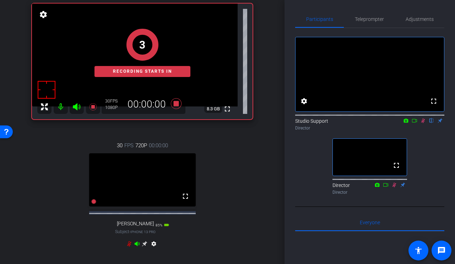
scroll to position [0, 0]
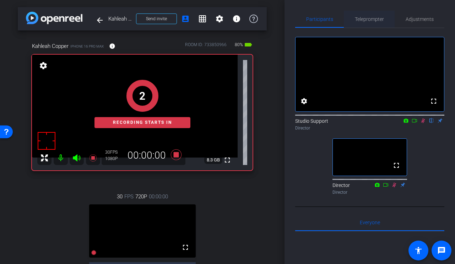
click at [371, 22] on span "Teleprompter" at bounding box center [369, 19] width 29 height 17
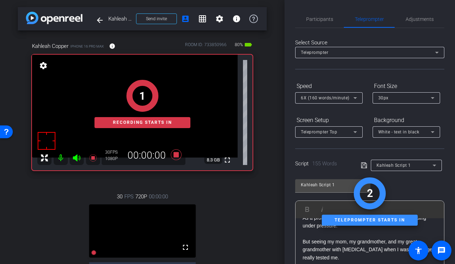
scroll to position [162, 0]
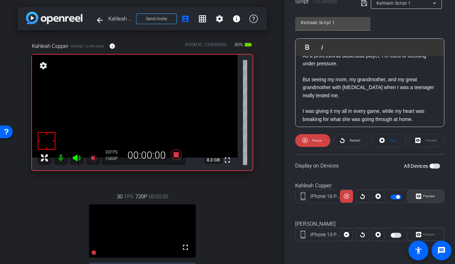
click at [426, 196] on span "Preview" at bounding box center [429, 196] width 12 height 4
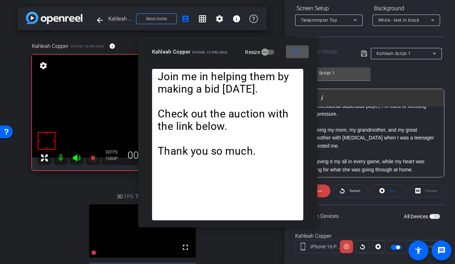
scroll to position [104, 0]
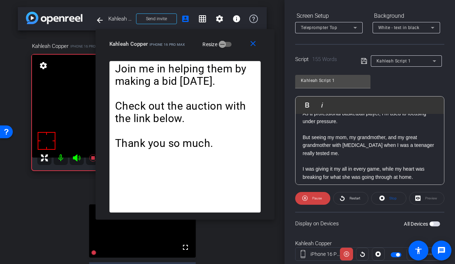
drag, startPoint x: 228, startPoint y: 61, endPoint x: 179, endPoint y: 53, distance: 49.1
click at [179, 53] on div "close Kahleah Copper iPhone 16 Pro Max Resize" at bounding box center [185, 45] width 179 height 32
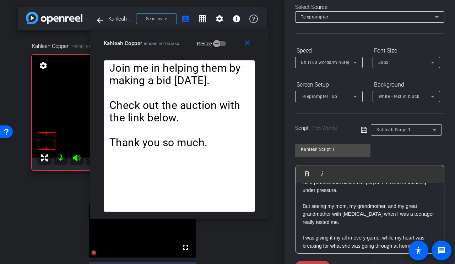
scroll to position [36, 0]
click at [335, 59] on div "6X (160 words/minute)" at bounding box center [327, 61] width 53 height 9
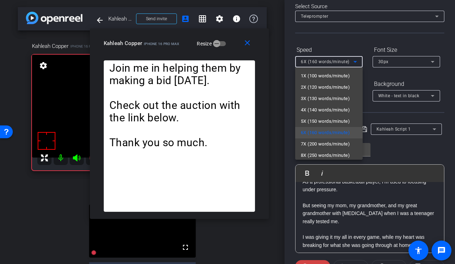
click at [367, 39] on div at bounding box center [227, 132] width 455 height 264
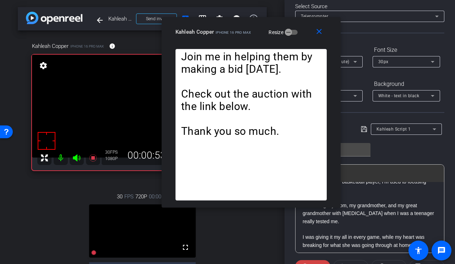
drag, startPoint x: 174, startPoint y: 46, endPoint x: 246, endPoint y: 35, distance: 72.7
click at [246, 35] on div "Kahleah Copper iPhone 16 Pro Max" at bounding box center [214, 31] width 76 height 9
click at [316, 32] on mat-icon "close" at bounding box center [319, 31] width 9 height 9
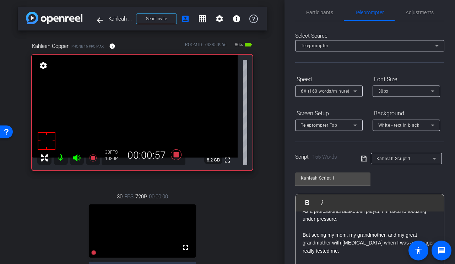
scroll to position [0, 0]
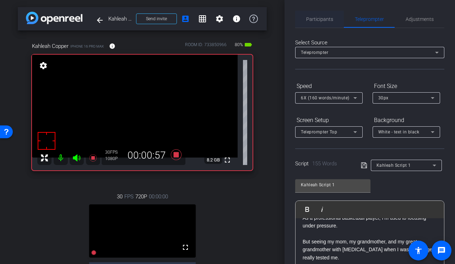
click at [322, 25] on span "Participants" at bounding box center [319, 19] width 27 height 17
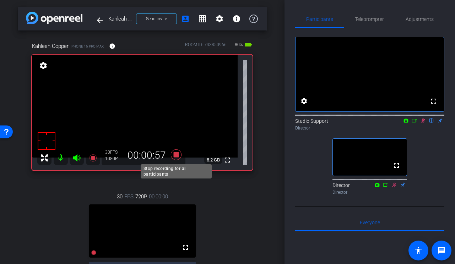
click at [172, 161] on icon at bounding box center [176, 155] width 17 height 13
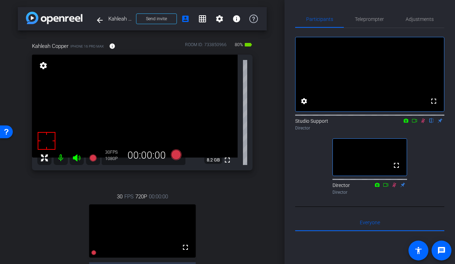
click at [425, 123] on icon at bounding box center [423, 120] width 6 height 5
click at [365, 23] on span "Teleprompter" at bounding box center [369, 19] width 29 height 17
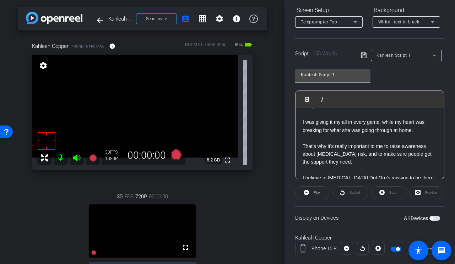
scroll to position [117, 0]
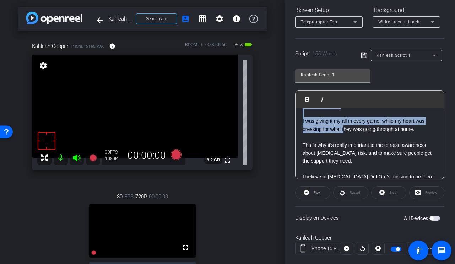
drag, startPoint x: 351, startPoint y: 128, endPoint x: 344, endPoint y: 129, distance: 6.4
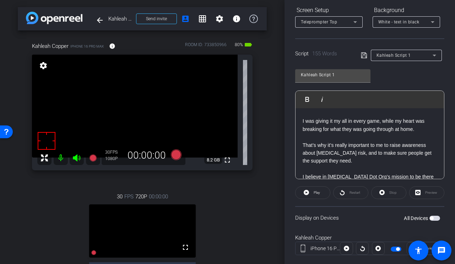
click at [344, 129] on p "I was giving it my all in every game, while my heart was breaking for what they…" at bounding box center [370, 125] width 134 height 16
drag, startPoint x: 362, startPoint y: 129, endPoint x: 355, endPoint y: 129, distance: 6.8
click at [355, 129] on p "I was giving it my all in every game, while my heart was breaking for what they…" at bounding box center [370, 125] width 134 height 16
click at [399, 76] on div "Kahleah Script 1 Play Play from this location Play Selected Play and display th…" at bounding box center [369, 121] width 149 height 115
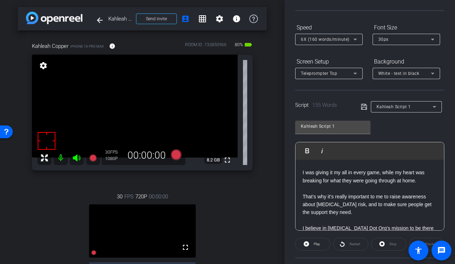
scroll to position [0, 0]
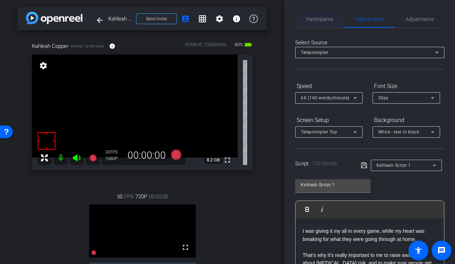
click at [318, 20] on span "Participants" at bounding box center [319, 19] width 27 height 5
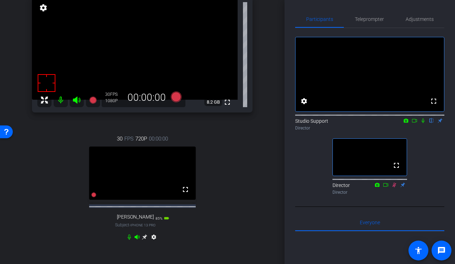
scroll to position [59, 0]
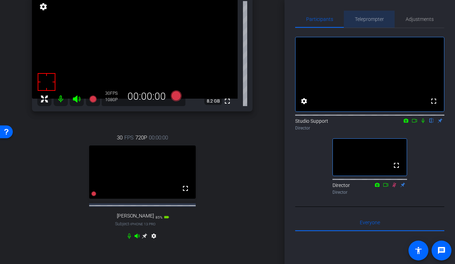
click at [360, 15] on span "Teleprompter" at bounding box center [369, 19] width 29 height 17
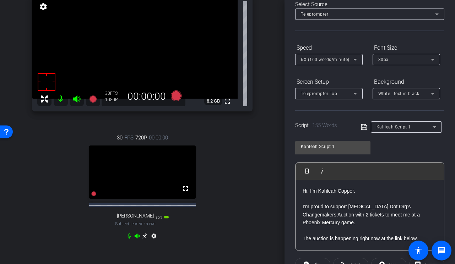
scroll to position [5, 0]
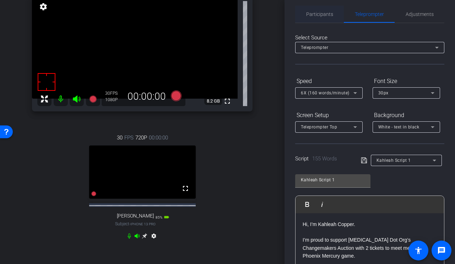
click at [322, 21] on span "Participants" at bounding box center [319, 14] width 27 height 17
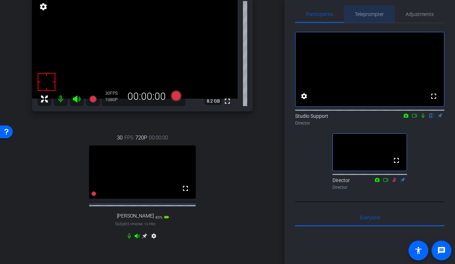
click at [366, 17] on span "Teleprompter" at bounding box center [369, 14] width 29 height 17
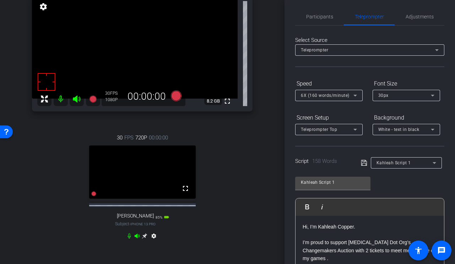
scroll to position [0, 0]
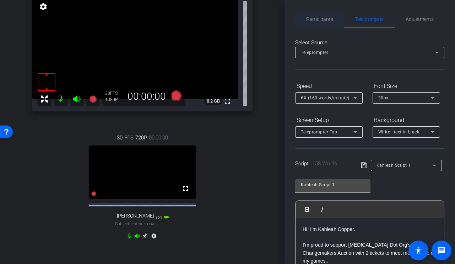
click at [324, 21] on span "Participants" at bounding box center [319, 19] width 27 height 5
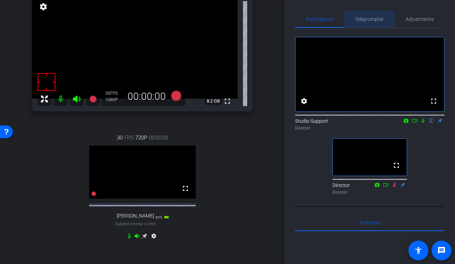
click at [349, 15] on div "Teleprompter" at bounding box center [369, 19] width 51 height 17
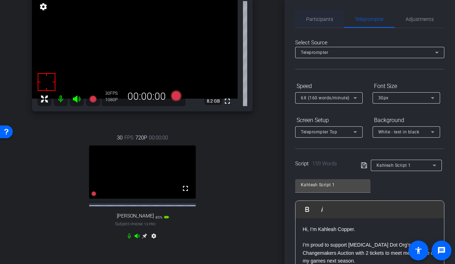
click at [323, 23] on span "Participants" at bounding box center [319, 19] width 27 height 17
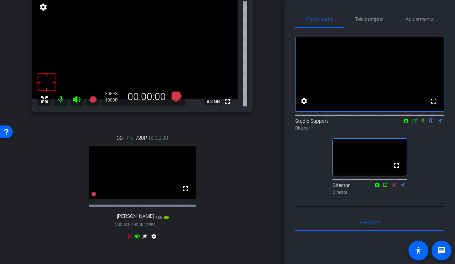
scroll to position [64, 0]
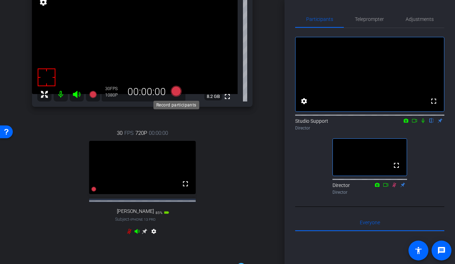
click at [174, 92] on icon at bounding box center [176, 91] width 11 height 11
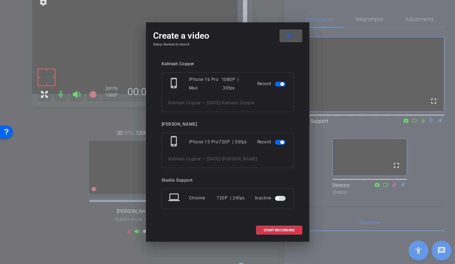
click at [285, 144] on div at bounding box center [281, 142] width 12 height 5
click at [280, 145] on mat-slide-toggle at bounding box center [281, 142] width 12 height 9
click at [279, 142] on span "button" at bounding box center [280, 142] width 11 height 5
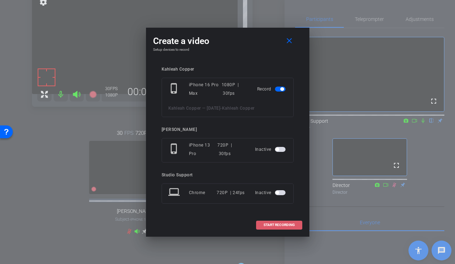
click at [273, 229] on span at bounding box center [279, 225] width 45 height 17
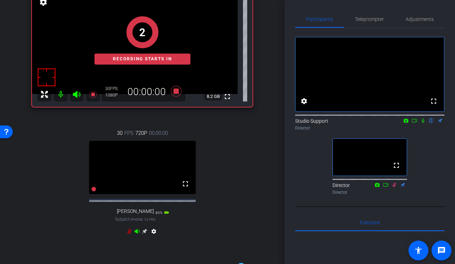
click at [423, 123] on icon at bounding box center [423, 120] width 6 height 5
click at [382, 17] on span "Teleprompter" at bounding box center [369, 19] width 29 height 5
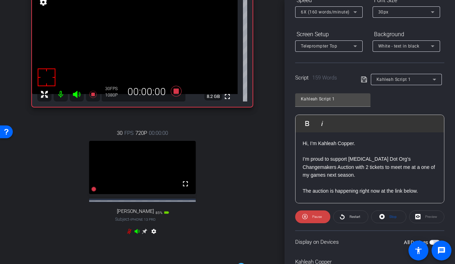
scroll to position [155, 0]
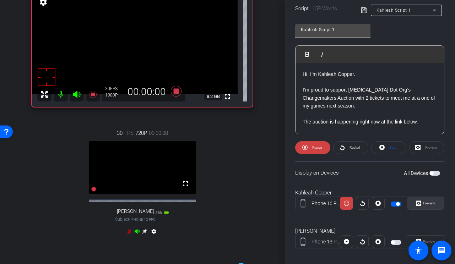
click at [430, 204] on span "Preview" at bounding box center [429, 203] width 12 height 4
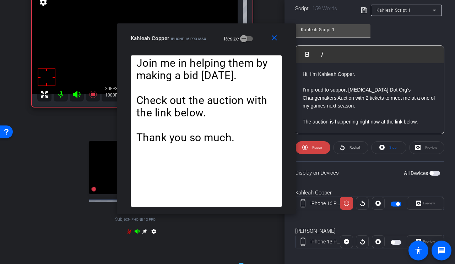
drag, startPoint x: 219, startPoint y: 51, endPoint x: 198, endPoint y: 37, distance: 25.2
click at [198, 37] on span "iPhone 16 Pro Max" at bounding box center [188, 39] width 35 height 4
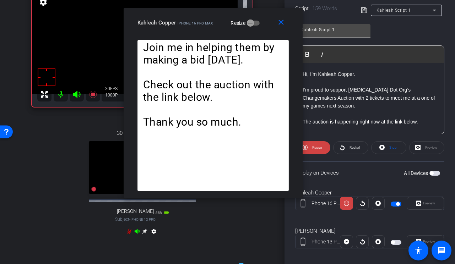
drag, startPoint x: 184, startPoint y: 37, endPoint x: 191, endPoint y: 21, distance: 17.0
click at [191, 21] on span "iPhone 16 Pro Max" at bounding box center [195, 23] width 35 height 4
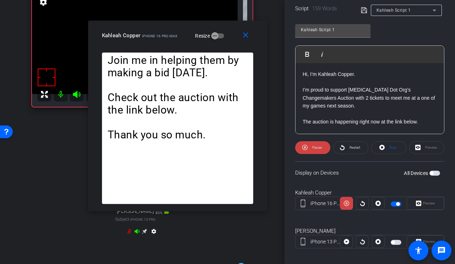
drag, startPoint x: 213, startPoint y: 22, endPoint x: 177, endPoint y: 34, distance: 37.8
click at [177, 34] on span "iPhone 16 Pro Max" at bounding box center [159, 36] width 35 height 4
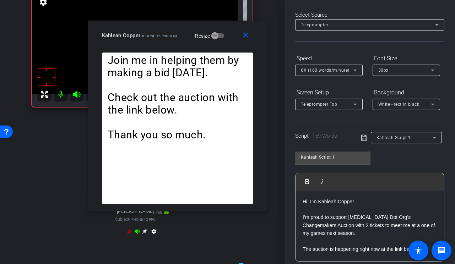
scroll to position [0, 0]
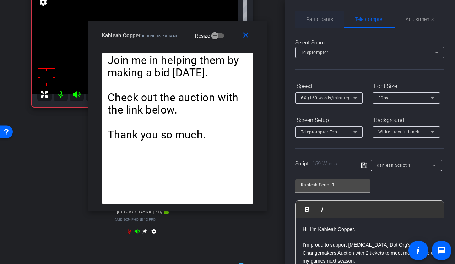
click at [317, 18] on span "Participants" at bounding box center [319, 19] width 27 height 5
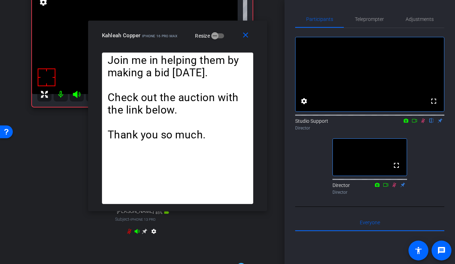
click at [426, 123] on icon at bounding box center [423, 120] width 6 height 5
click at [370, 22] on span "Teleprompter" at bounding box center [369, 19] width 29 height 5
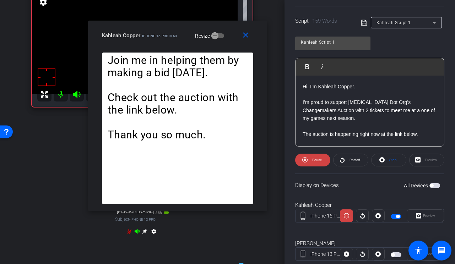
scroll to position [157, 0]
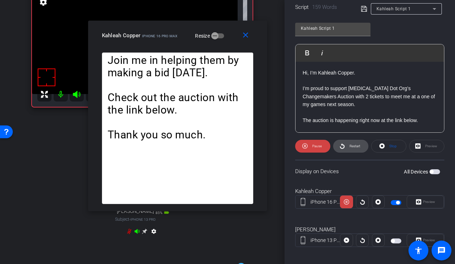
click at [356, 149] on span "Restart" at bounding box center [354, 146] width 12 height 10
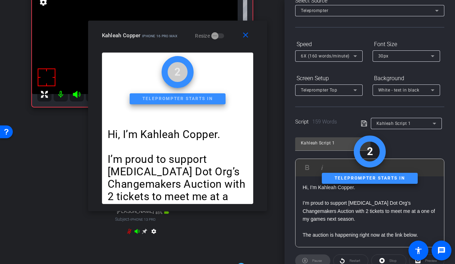
scroll to position [0, 0]
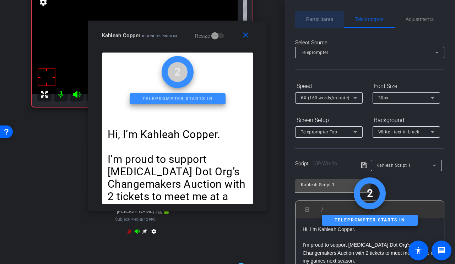
click at [321, 22] on span "Participants" at bounding box center [319, 19] width 27 height 5
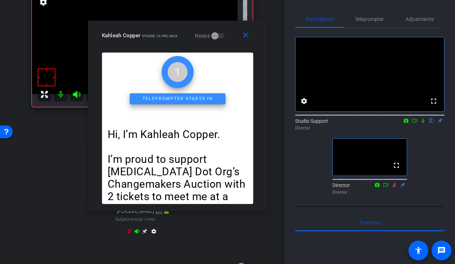
click at [423, 123] on icon at bounding box center [423, 120] width 6 height 5
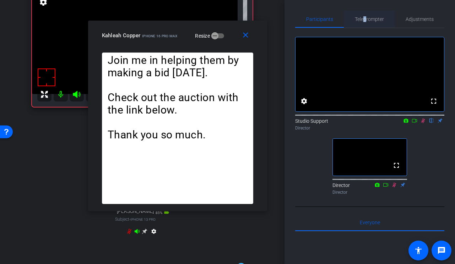
click at [365, 18] on span "Teleprompter" at bounding box center [369, 19] width 29 height 5
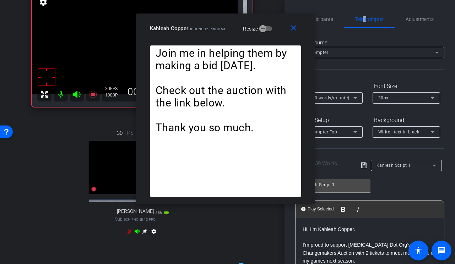
drag, startPoint x: 171, startPoint y: 39, endPoint x: 219, endPoint y: 32, distance: 48.4
click at [219, 32] on div "Kahleah Copper iPhone 16 Pro Max Resize" at bounding box center [228, 28] width 157 height 13
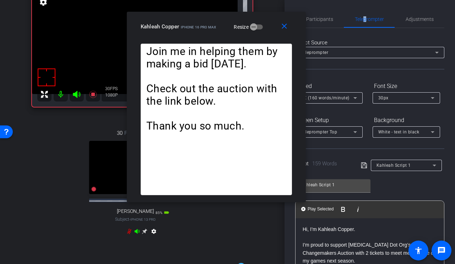
drag, startPoint x: 219, startPoint y: 32, endPoint x: 210, endPoint y: 30, distance: 9.4
click at [210, 30] on div "Kahleah Copper iPhone 16 Pro Max Resize" at bounding box center [219, 26] width 157 height 13
click at [340, 75] on div "Select Source Teleprompter Speed 6X (160 words/minute) Font Size 30px Screen Se…" at bounding box center [369, 222] width 149 height 388
click at [334, 96] on span "6X (160 words/minute)" at bounding box center [325, 98] width 49 height 5
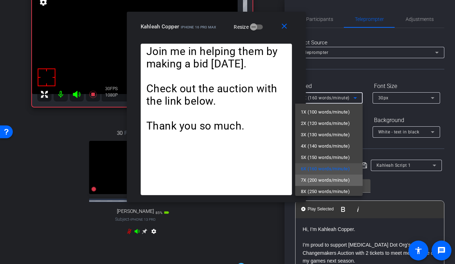
click at [314, 176] on span "7X (200 words/minute)" at bounding box center [325, 180] width 49 height 9
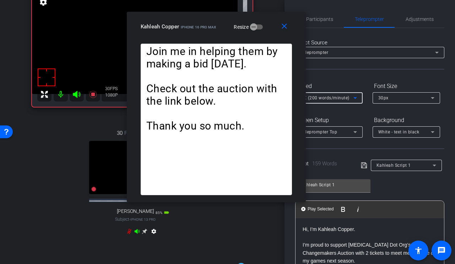
click at [343, 97] on span "7X (200 words/minute)" at bounding box center [325, 98] width 49 height 5
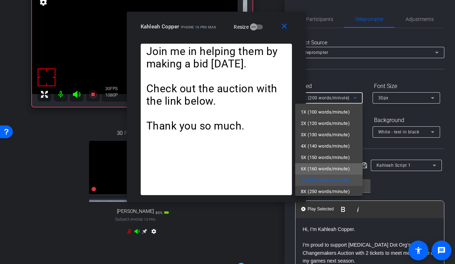
click at [323, 167] on span "6X (160 words/minute)" at bounding box center [325, 169] width 49 height 9
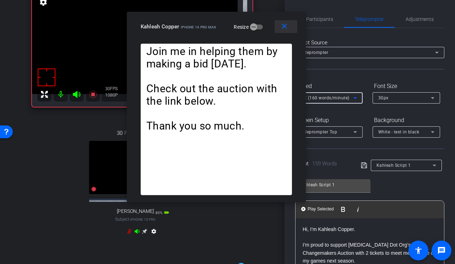
click at [288, 28] on mat-icon "close" at bounding box center [284, 26] width 9 height 9
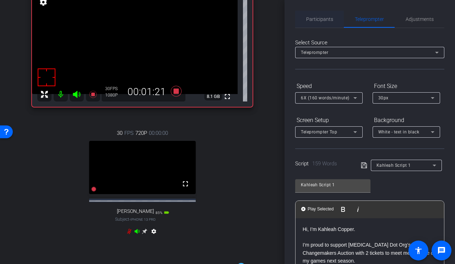
click at [319, 22] on span "Participants" at bounding box center [319, 19] width 27 height 5
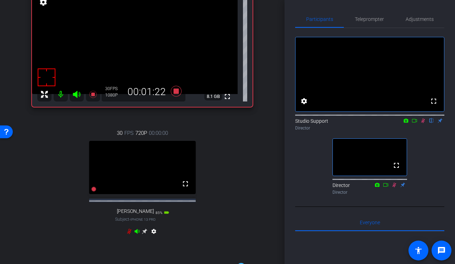
click at [422, 123] on icon at bounding box center [423, 121] width 4 height 5
click at [176, 93] on icon at bounding box center [176, 91] width 11 height 11
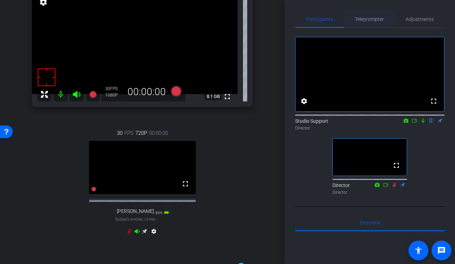
click at [373, 14] on span "Teleprompter" at bounding box center [369, 19] width 29 height 17
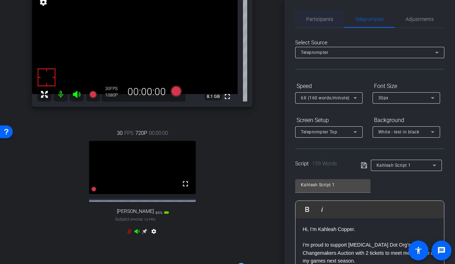
click at [317, 17] on span "Participants" at bounding box center [319, 19] width 27 height 5
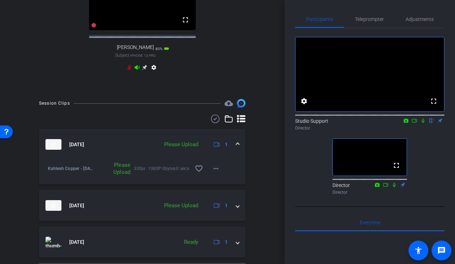
scroll to position [268, 0]
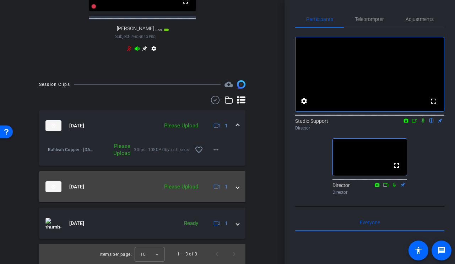
click at [237, 187] on span at bounding box center [237, 186] width 3 height 7
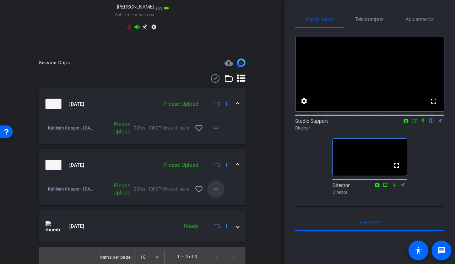
click at [220, 194] on mat-icon "more_horiz" at bounding box center [216, 189] width 9 height 9
click at [216, 223] on span "Upload" at bounding box center [227, 226] width 28 height 9
click at [221, 137] on span at bounding box center [216, 128] width 17 height 17
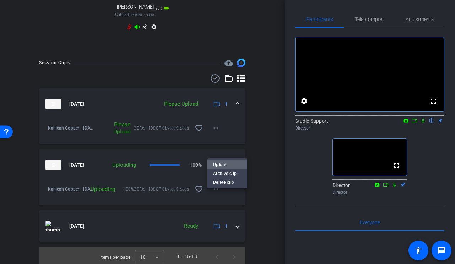
click at [222, 161] on span "Upload" at bounding box center [227, 165] width 28 height 9
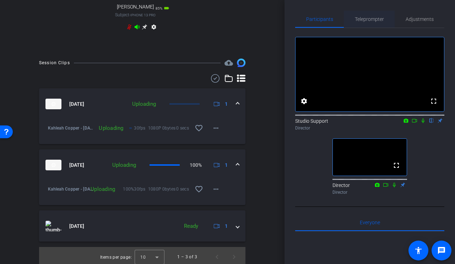
click at [370, 14] on span "Teleprompter" at bounding box center [369, 19] width 29 height 17
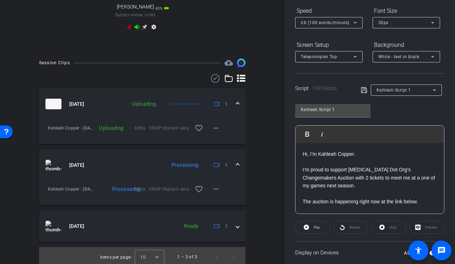
scroll to position [124, 0]
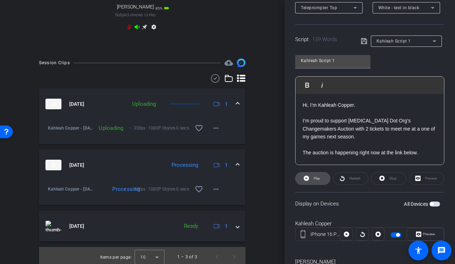
click at [308, 181] on icon at bounding box center [306, 178] width 5 height 9
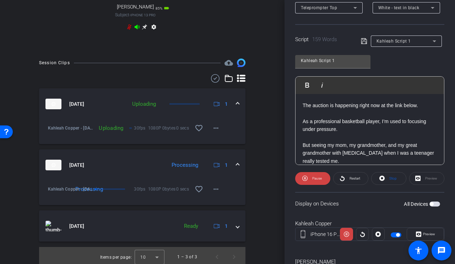
scroll to position [51, 0]
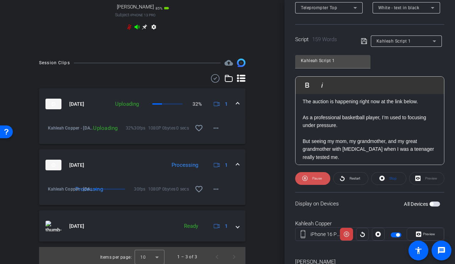
click at [311, 174] on span "Pause" at bounding box center [316, 179] width 11 height 10
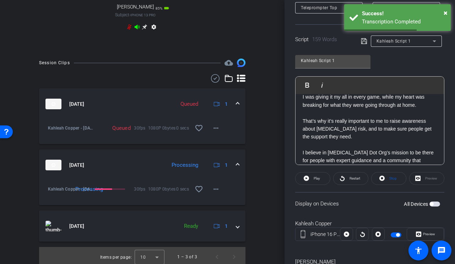
scroll to position [128, 0]
click at [304, 121] on p "That’s why it’s really important to me to raise awareness about [MEDICAL_DATA] …" at bounding box center [370, 129] width 134 height 24
click at [302, 120] on div "Hi, I’m Kahleah Copper. I’m proud to support [MEDICAL_DATA] Dot Org’s Changemak…" at bounding box center [370, 97] width 149 height 261
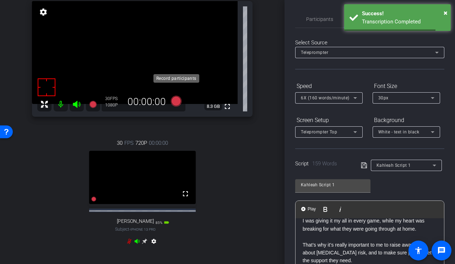
scroll to position [41, 0]
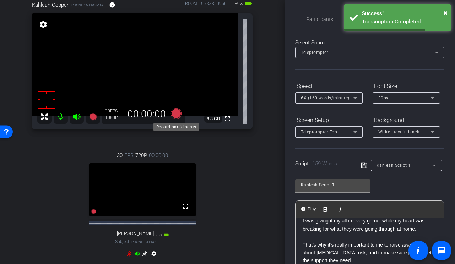
click at [174, 112] on icon at bounding box center [176, 113] width 11 height 11
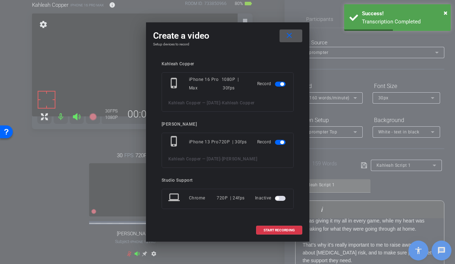
click at [280, 144] on span "button" at bounding box center [280, 142] width 11 height 5
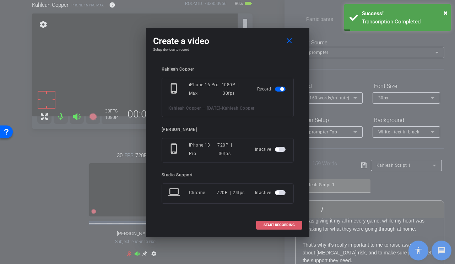
click at [276, 226] on span "START RECORDING" at bounding box center [279, 225] width 31 height 4
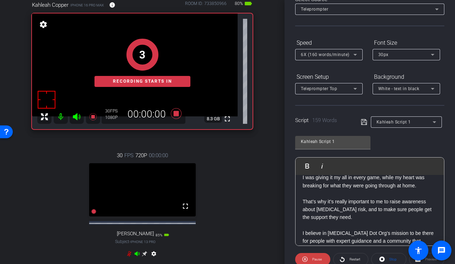
scroll to position [0, 0]
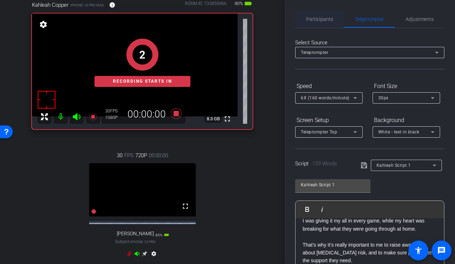
click at [320, 22] on span "Participants" at bounding box center [319, 19] width 27 height 5
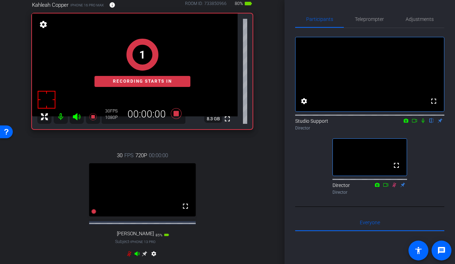
click at [363, 10] on div "Participants Teleprompter Adjustments fullscreen settings Studio Support flip D…" at bounding box center [370, 132] width 171 height 264
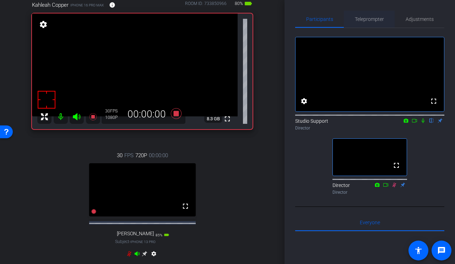
click at [366, 17] on span "Teleprompter" at bounding box center [369, 19] width 29 height 5
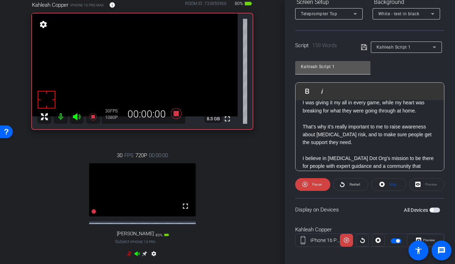
scroll to position [129, 0]
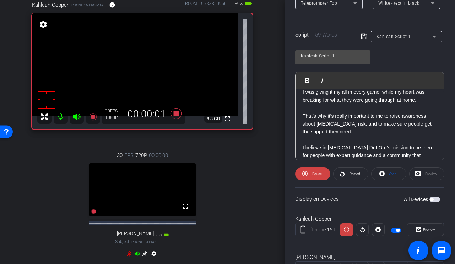
click at [300, 116] on div "Hi, I’m Kahleah Copper. I’m proud to support [MEDICAL_DATA] Dot Org’s Changemak…" at bounding box center [370, 92] width 149 height 261
click at [314, 172] on span "Pause" at bounding box center [317, 174] width 10 height 4
click at [298, 116] on div "Hi, I’m Kahleah Copper. I’m proud to support [MEDICAL_DATA] Dot Org’s Changemak…" at bounding box center [370, 92] width 149 height 261
click at [301, 86] on button "Play Play from this location" at bounding box center [309, 81] width 17 height 14
click at [311, 178] on span "Pause" at bounding box center [316, 174] width 11 height 10
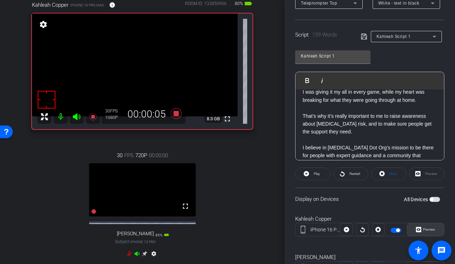
click at [436, 230] on span at bounding box center [425, 229] width 37 height 17
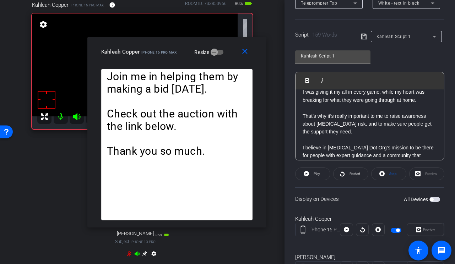
drag, startPoint x: 219, startPoint y: 55, endPoint x: 168, endPoint y: 55, distance: 50.8
click at [168, 55] on div "Kahleah Copper iPhone 16 Pro Max Resize" at bounding box center [179, 51] width 157 height 13
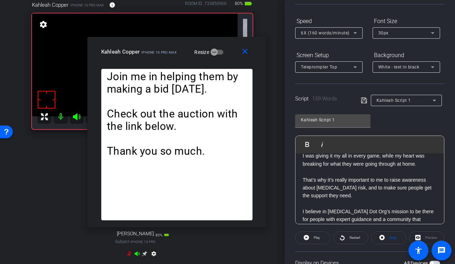
scroll to position [0, 0]
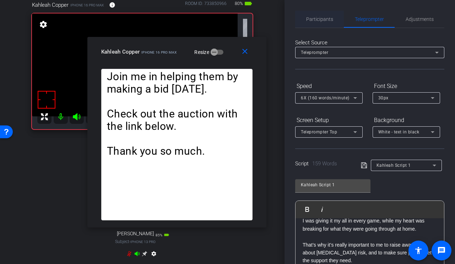
click at [320, 15] on span "Participants" at bounding box center [319, 19] width 27 height 17
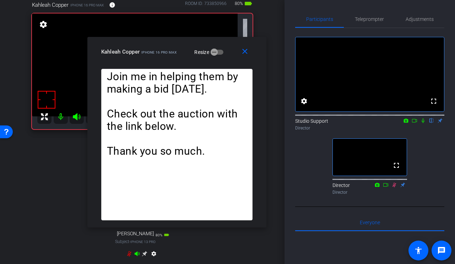
click at [423, 123] on icon at bounding box center [423, 121] width 3 height 5
click at [365, 21] on span "Teleprompter" at bounding box center [369, 19] width 29 height 5
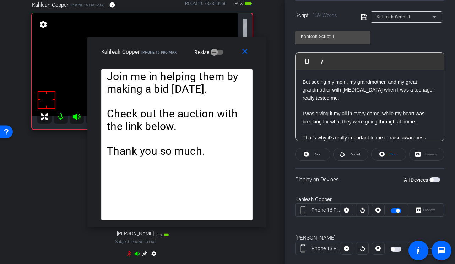
scroll to position [93, 0]
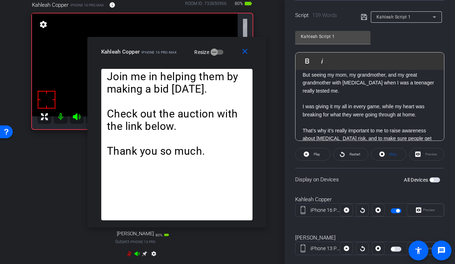
click at [303, 131] on p "That’s why it’s really important to me to raise awareness about [MEDICAL_DATA] …" at bounding box center [370, 139] width 134 height 24
click at [307, 67] on button "Play Play from this location" at bounding box center [309, 61] width 17 height 14
click at [246, 54] on mat-icon "close" at bounding box center [245, 51] width 9 height 9
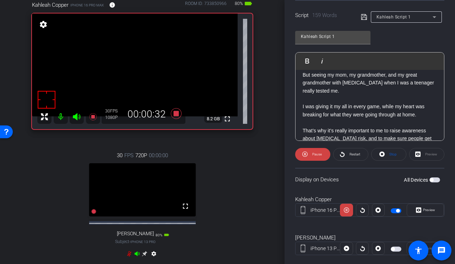
scroll to position [162, 0]
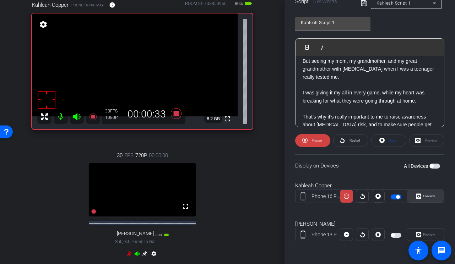
click at [429, 194] on span "Preview" at bounding box center [428, 197] width 14 height 10
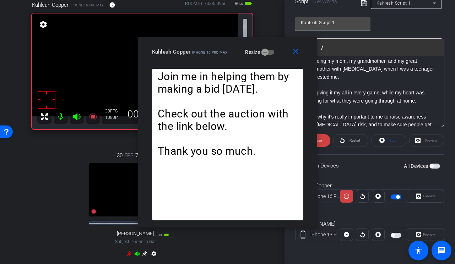
drag, startPoint x: 228, startPoint y: 44, endPoint x: 200, endPoint y: 44, distance: 28.1
click at [200, 44] on div "close Kahleah Copper iPhone 16 Pro Max Resize" at bounding box center [227, 53] width 179 height 32
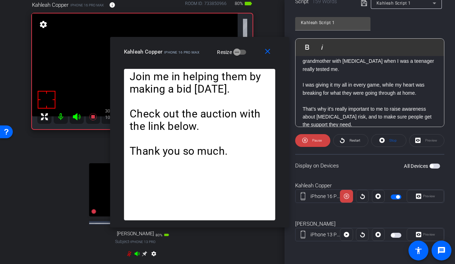
scroll to position [102, 0]
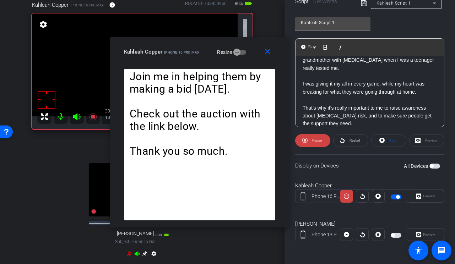
click at [300, 106] on div "Hi, I’m Kahleah Copper. I’m proud to support [MEDICAL_DATA] Dot Org’s Changemak…" at bounding box center [370, 84] width 149 height 261
click at [302, 45] on img "button" at bounding box center [303, 47] width 4 height 4
click at [319, 149] on openreel-capture-teleprompter "Speed 6X (160 words/minute) Font Size 30px Screen Setup Teleprompter Top Backgr…" at bounding box center [369, 86] width 149 height 336
click at [319, 141] on span "Pause" at bounding box center [317, 141] width 10 height 4
click at [319, 141] on span "Play" at bounding box center [317, 141] width 6 height 4
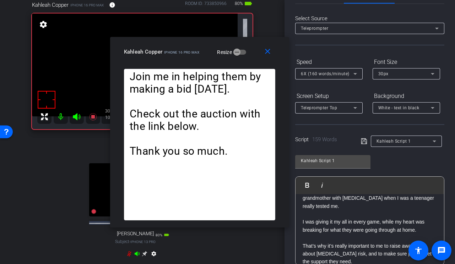
scroll to position [14, 0]
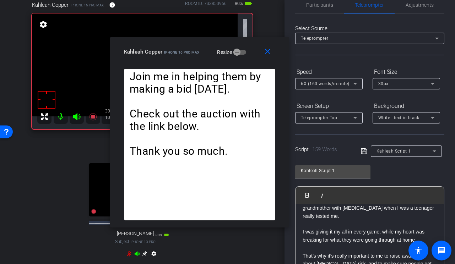
click at [318, 83] on span "6X (160 words/minute)" at bounding box center [325, 83] width 49 height 5
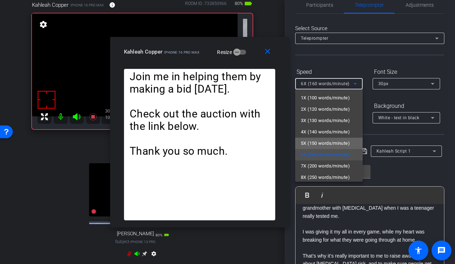
click at [314, 142] on span "5X (150 words/minute)" at bounding box center [325, 143] width 49 height 9
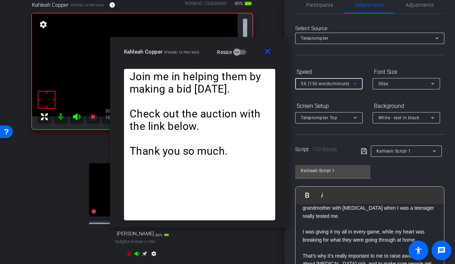
click at [334, 82] on span "5X (150 words/minute)" at bounding box center [325, 83] width 49 height 5
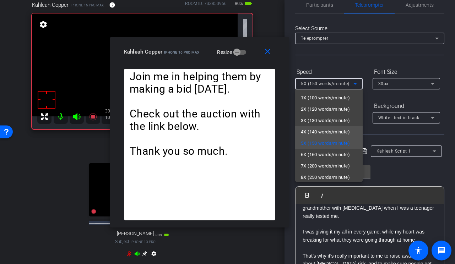
click at [316, 133] on span "4X (140 words/minute)" at bounding box center [325, 132] width 49 height 9
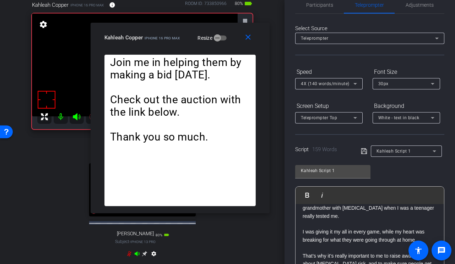
drag, startPoint x: 188, startPoint y: 54, endPoint x: 168, endPoint y: 40, distance: 24.2
click at [168, 40] on div "Kahleah Copper iPhone 16 Pro Max" at bounding box center [142, 37] width 76 height 9
click at [243, 37] on span at bounding box center [249, 37] width 23 height 17
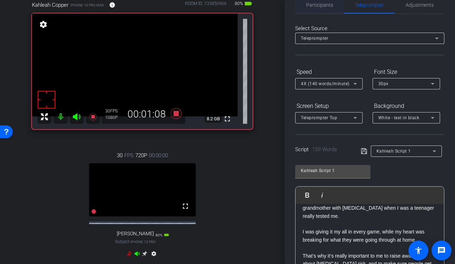
click at [316, 9] on span "Participants" at bounding box center [319, 4] width 27 height 17
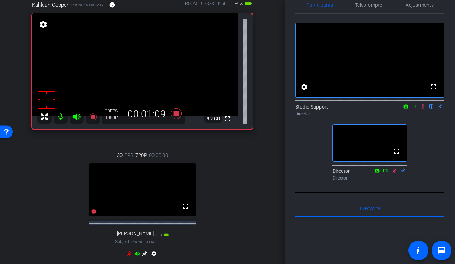
click at [424, 109] on icon at bounding box center [423, 106] width 6 height 5
click at [172, 115] on icon at bounding box center [176, 113] width 17 height 13
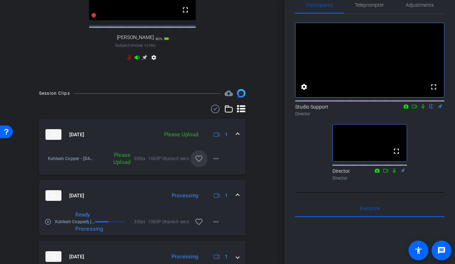
scroll to position [240, 0]
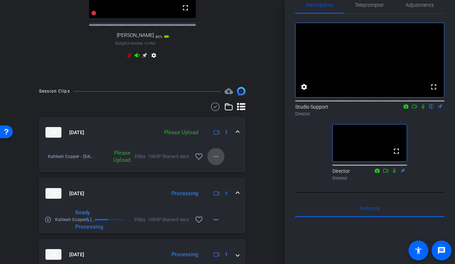
click at [214, 161] on mat-icon "more_horiz" at bounding box center [216, 156] width 9 height 9
click at [214, 194] on span "Upload" at bounding box center [227, 193] width 28 height 9
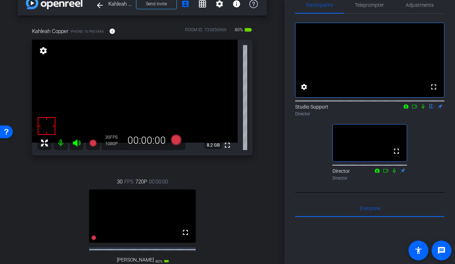
scroll to position [14, 0]
click at [366, 10] on span "Teleprompter" at bounding box center [369, 4] width 29 height 17
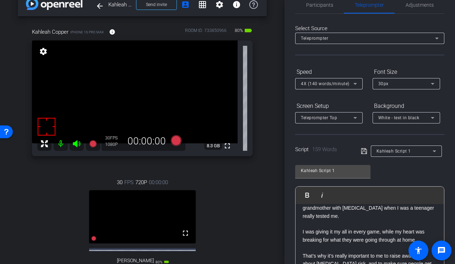
click at [388, 150] on span "Kahleah Script 1" at bounding box center [394, 151] width 34 height 5
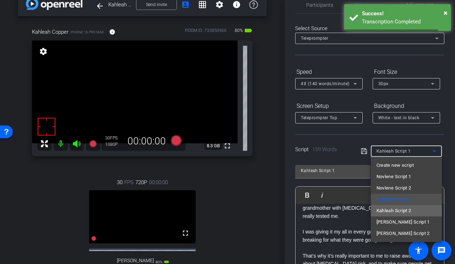
click at [395, 208] on span "Kahleah Script 2" at bounding box center [394, 211] width 35 height 9
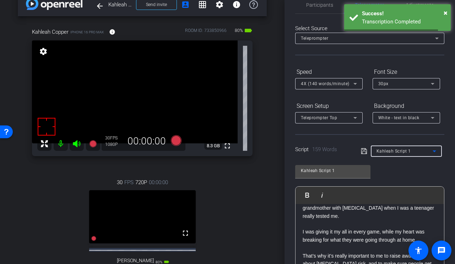
type input "Kahleah Script 2"
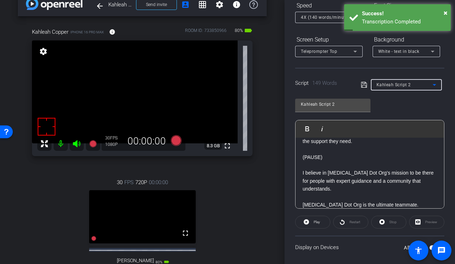
scroll to position [129, 0]
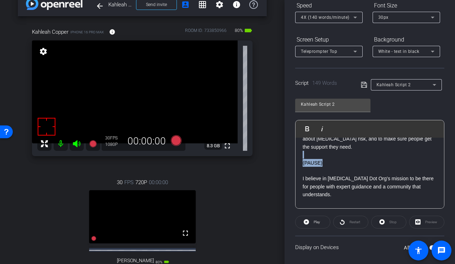
drag, startPoint x: 329, startPoint y: 161, endPoint x: 298, endPoint y: 156, distance: 31.3
click at [298, 156] on div "Hi, I’m Kahleah Copper. As a professional basketball player, I’m used to focusi…" at bounding box center [370, 135] width 149 height 253
click at [396, 98] on div "Kahleah Script 2 Play Play from this location Play Selected Play and display th…" at bounding box center [369, 150] width 149 height 115
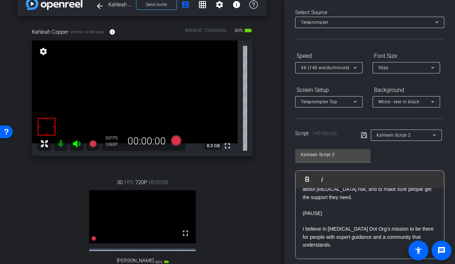
scroll to position [0, 0]
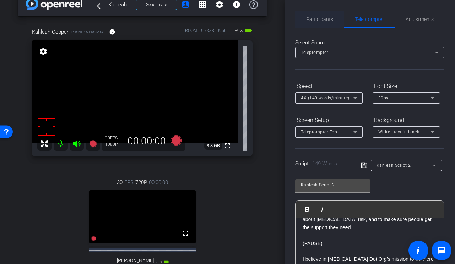
click at [330, 23] on span "Participants" at bounding box center [319, 19] width 27 height 17
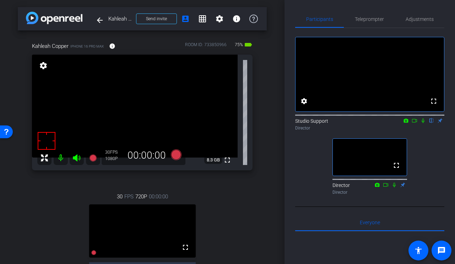
scroll to position [6, 0]
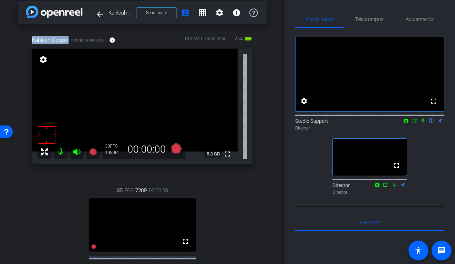
drag, startPoint x: 69, startPoint y: 40, endPoint x: 33, endPoint y: 40, distance: 36.2
click at [33, 40] on div "Kahleah Copper iPhone 16 Pro Max info" at bounding box center [76, 40] width 89 height 17
copy span "Kahleah Copper"
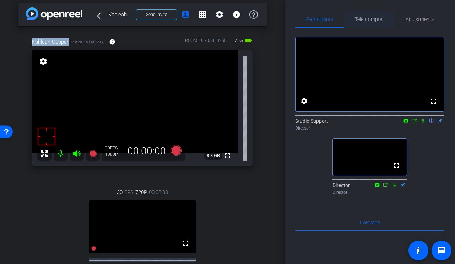
scroll to position [0, 0]
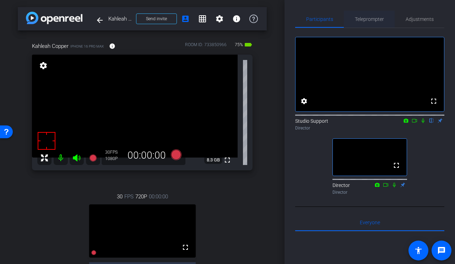
click at [366, 14] on span "Teleprompter" at bounding box center [369, 19] width 29 height 17
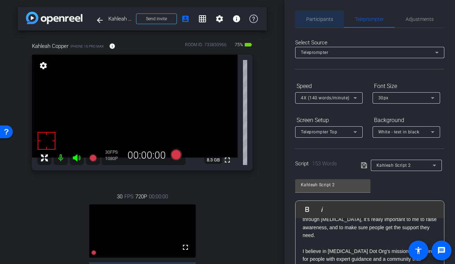
click at [323, 18] on span "Participants" at bounding box center [319, 19] width 27 height 5
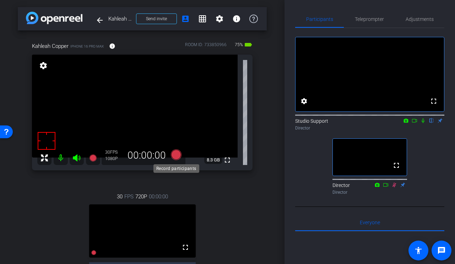
click at [174, 151] on icon at bounding box center [176, 155] width 11 height 11
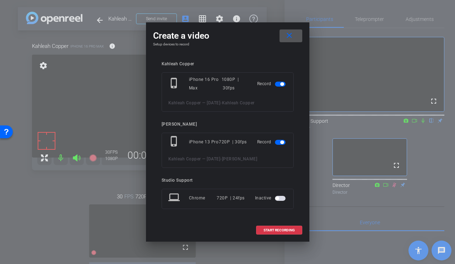
click at [281, 143] on span "button" at bounding box center [282, 143] width 4 height 4
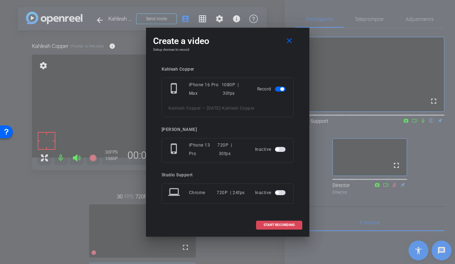
click at [270, 220] on span at bounding box center [279, 225] width 45 height 17
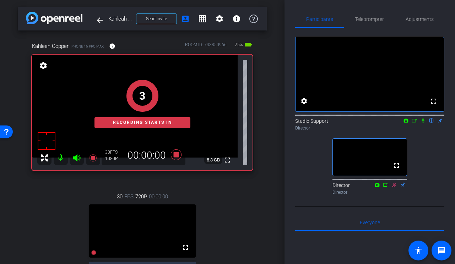
click at [423, 123] on icon at bounding box center [423, 120] width 6 height 5
click at [376, 20] on span "Teleprompter" at bounding box center [369, 19] width 29 height 5
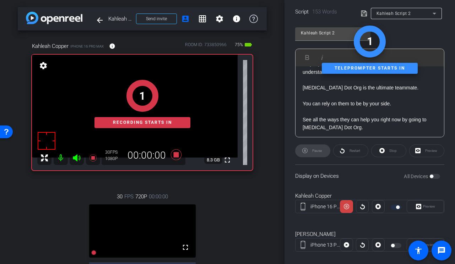
scroll to position [174, 0]
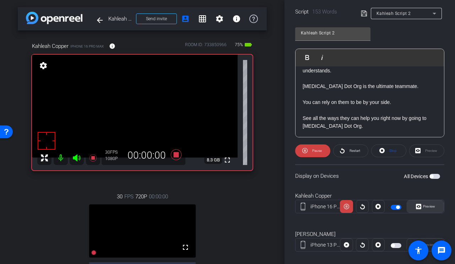
click at [430, 207] on span "Preview" at bounding box center [429, 207] width 12 height 4
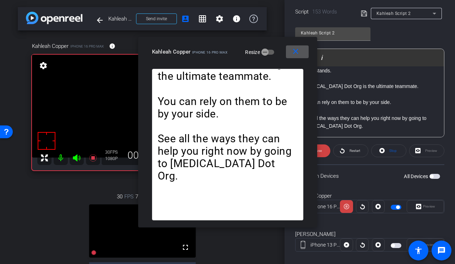
scroll to position [0, 0]
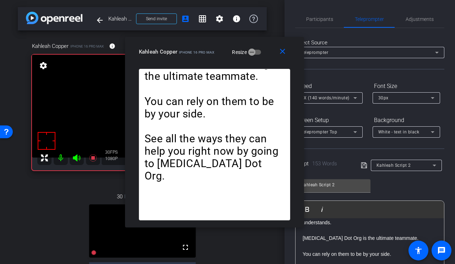
drag, startPoint x: 236, startPoint y: 50, endPoint x: 184, endPoint y: 44, distance: 51.9
click at [221, 47] on mat-slide-toggle "Resize" at bounding box center [241, 52] width 40 height 11
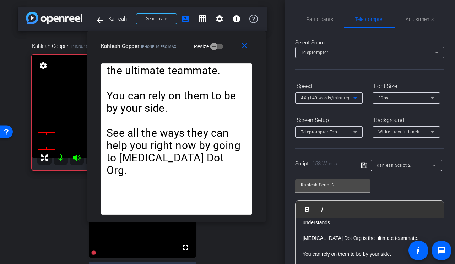
click at [321, 101] on span "4X (140 words/minute)" at bounding box center [325, 98] width 49 height 5
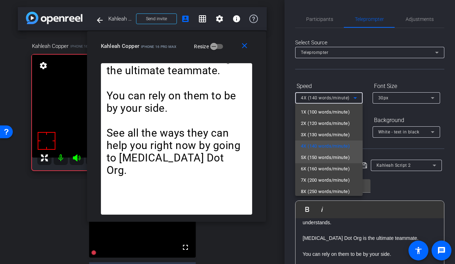
click at [318, 158] on span "5X (150 words/minute)" at bounding box center [325, 157] width 49 height 9
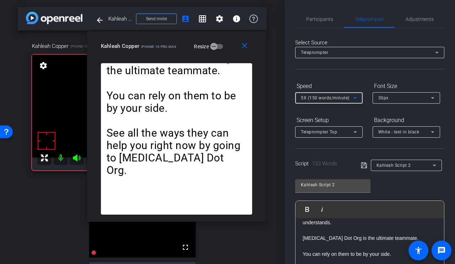
click at [335, 98] on span "5X (150 words/minute)" at bounding box center [325, 98] width 49 height 5
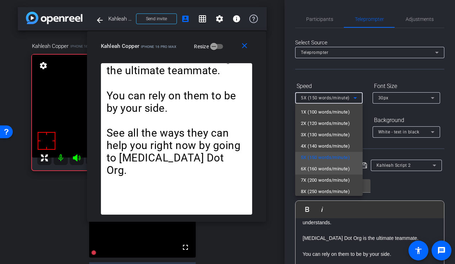
click at [319, 170] on span "6X (160 words/minute)" at bounding box center [325, 169] width 49 height 9
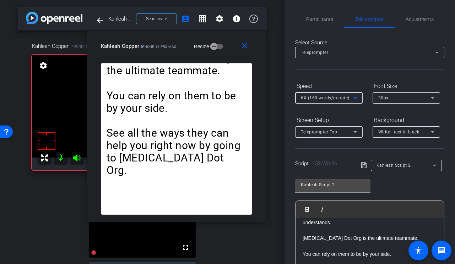
click at [342, 101] on span "6X (160 words/minute)" at bounding box center [325, 98] width 49 height 5
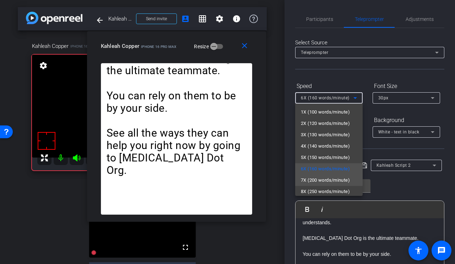
click at [319, 179] on span "7X (200 words/minute)" at bounding box center [325, 180] width 49 height 9
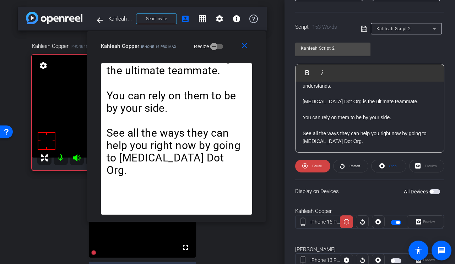
scroll to position [162, 0]
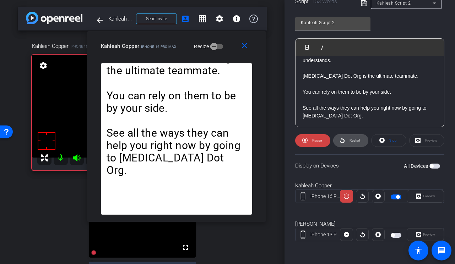
click at [352, 142] on span "Restart" at bounding box center [354, 141] width 12 height 10
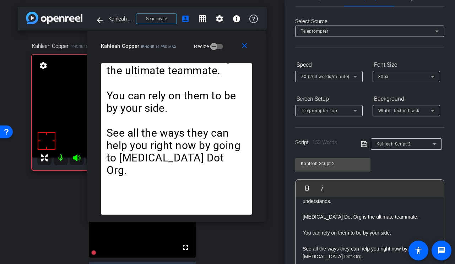
scroll to position [8, 0]
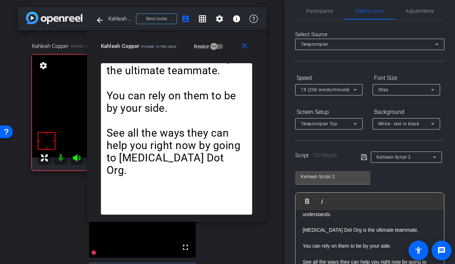
click at [319, 89] on span "7X (200 words/minute)" at bounding box center [325, 89] width 49 height 5
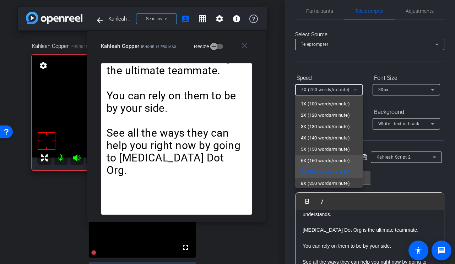
click at [313, 159] on span "6X (160 words/minute)" at bounding box center [325, 161] width 49 height 9
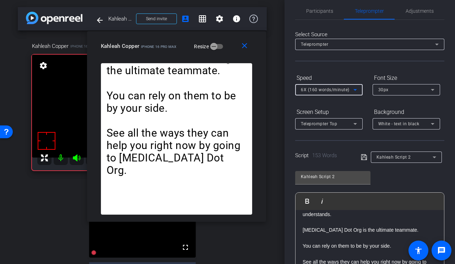
click at [336, 91] on span "6X (160 words/minute)" at bounding box center [325, 89] width 49 height 5
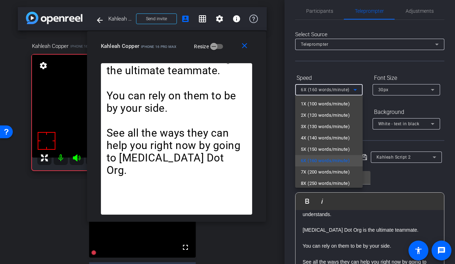
click at [365, 70] on div at bounding box center [227, 132] width 455 height 264
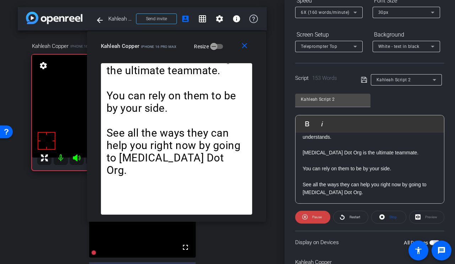
scroll to position [161, 0]
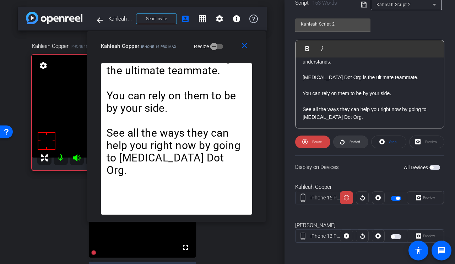
click at [356, 144] on span "Restart" at bounding box center [354, 142] width 12 height 10
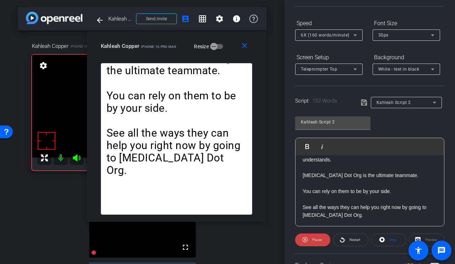
scroll to position [65, 0]
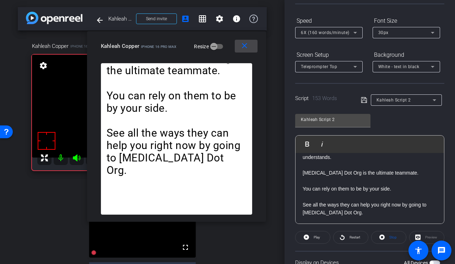
click at [245, 49] on mat-icon "close" at bounding box center [244, 46] width 9 height 9
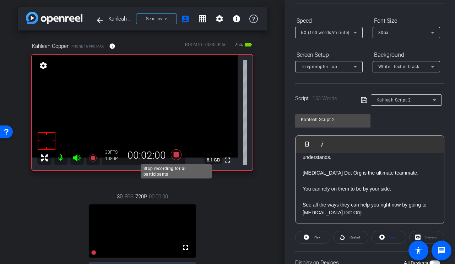
click at [177, 151] on icon at bounding box center [176, 155] width 17 height 13
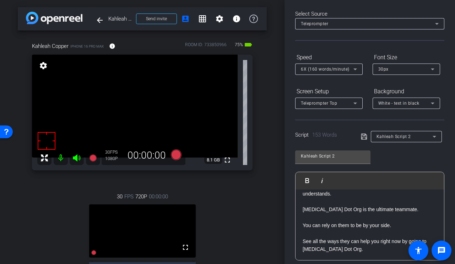
scroll to position [21, 0]
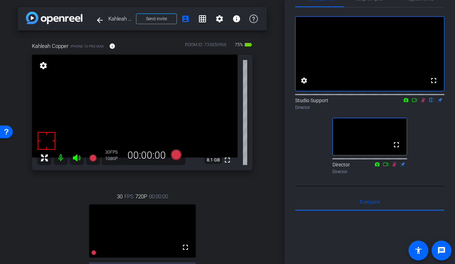
click at [424, 103] on icon at bounding box center [423, 100] width 6 height 5
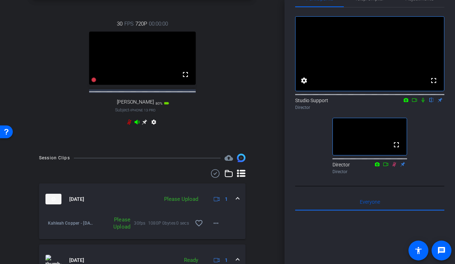
scroll to position [184, 0]
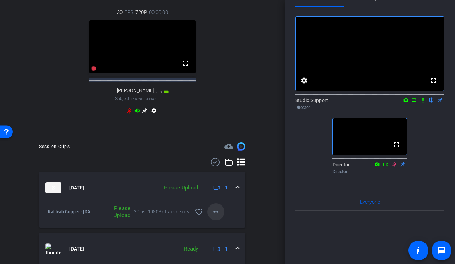
click at [214, 216] on mat-icon "more_horiz" at bounding box center [216, 212] width 9 height 9
click at [224, 202] on span "Upload" at bounding box center [227, 201] width 28 height 9
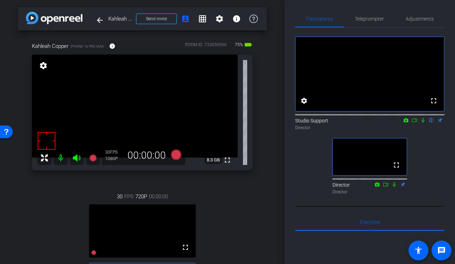
scroll to position [0, 0]
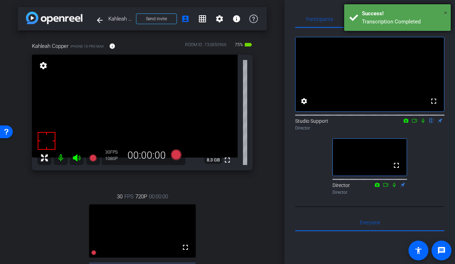
click at [447, 10] on span "×" at bounding box center [446, 13] width 4 height 9
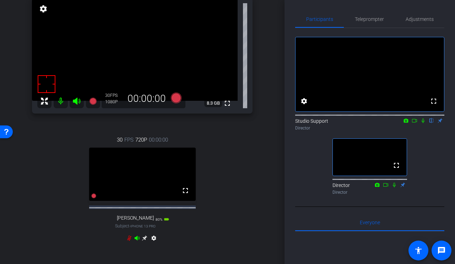
scroll to position [57, 0]
click at [368, 17] on span "Teleprompter" at bounding box center [369, 19] width 29 height 5
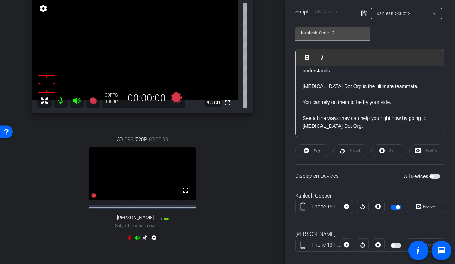
scroll to position [162, 0]
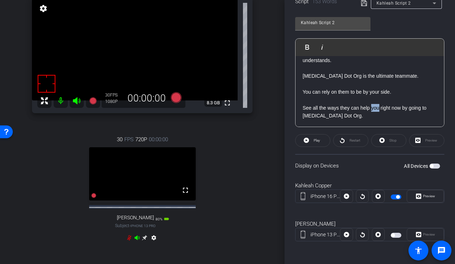
drag, startPoint x: 372, startPoint y: 107, endPoint x: 379, endPoint y: 107, distance: 6.8
click at [379, 107] on p "See all the ways they can help you right now by going to [MEDICAL_DATA] Dot Org." at bounding box center [370, 112] width 134 height 16
click at [363, 6] on icon at bounding box center [364, 3] width 6 height 6
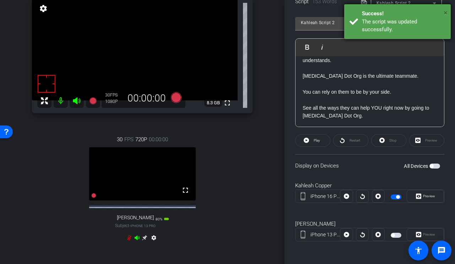
click at [447, 10] on span "×" at bounding box center [446, 13] width 4 height 9
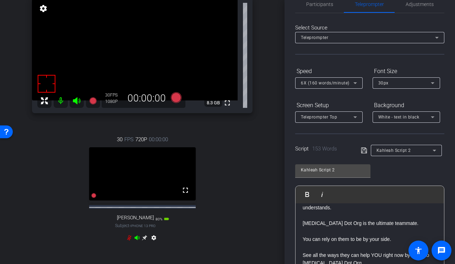
scroll to position [0, 0]
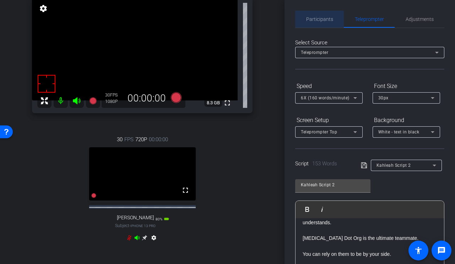
click at [316, 21] on span "Participants" at bounding box center [319, 19] width 27 height 5
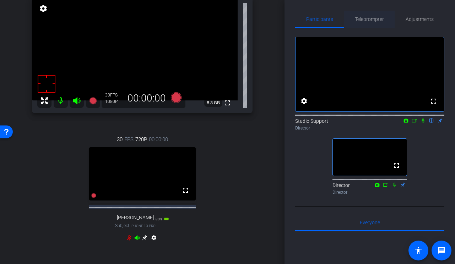
click at [373, 18] on span "Teleprompter" at bounding box center [369, 19] width 29 height 5
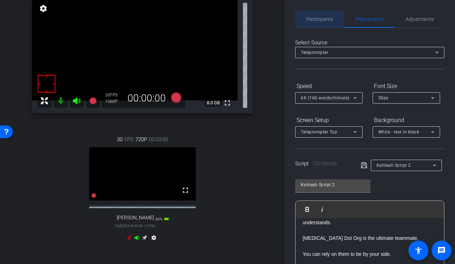
click at [312, 15] on span "Participants" at bounding box center [319, 19] width 27 height 17
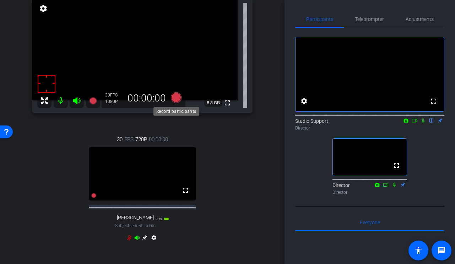
click at [173, 99] on icon at bounding box center [176, 97] width 11 height 11
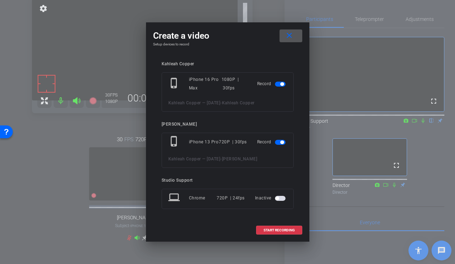
click at [279, 145] on mat-slide-toggle at bounding box center [281, 142] width 12 height 9
click at [281, 140] on span "button" at bounding box center [280, 142] width 11 height 5
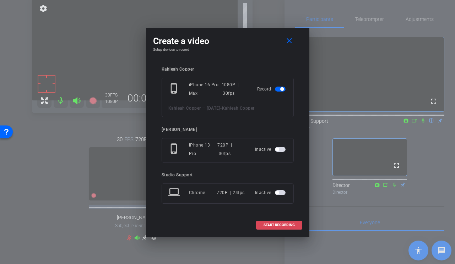
click at [271, 223] on span "START RECORDING" at bounding box center [279, 225] width 31 height 4
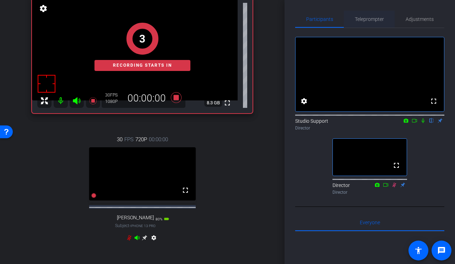
click at [372, 14] on span "Teleprompter" at bounding box center [369, 19] width 29 height 17
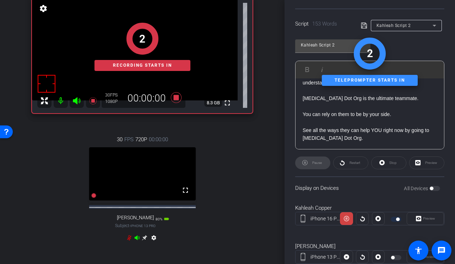
scroll to position [162, 0]
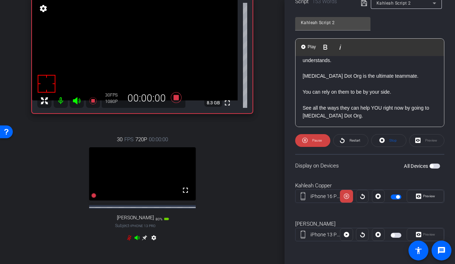
click at [355, 115] on p "See all the ways they can help YOU right now by going to [MEDICAL_DATA] Dot Org." at bounding box center [370, 112] width 134 height 16
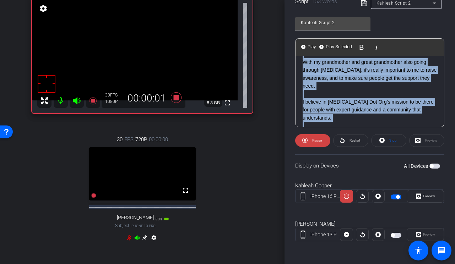
scroll to position [107, 0]
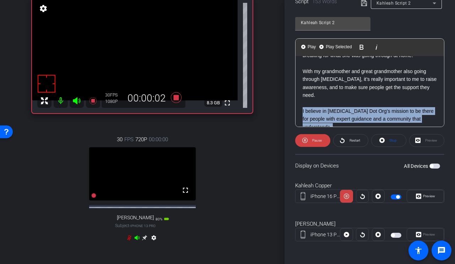
drag, startPoint x: 357, startPoint y: 115, endPoint x: 302, endPoint y: 113, distance: 55.1
click at [302, 113] on div "Hi, I’m Kahleah Copper. As a professional basketball player, I’m used to focusi…" at bounding box center [370, 71] width 149 height 245
click at [344, 48] on span "Play Selected" at bounding box center [338, 47] width 29 height 6
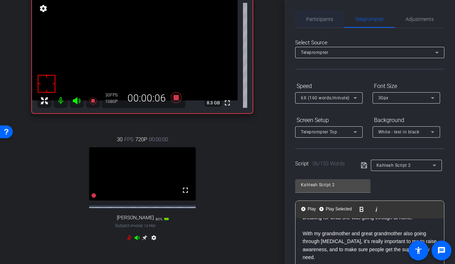
click at [311, 22] on span "Participants" at bounding box center [319, 19] width 27 height 17
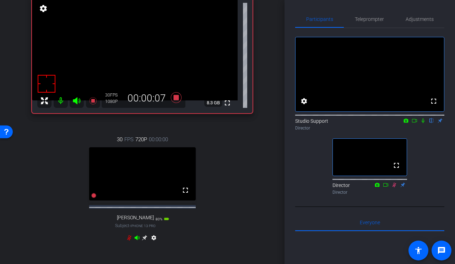
click at [424, 123] on icon at bounding box center [423, 120] width 6 height 5
click at [369, 19] on span "Teleprompter" at bounding box center [369, 19] width 29 height 5
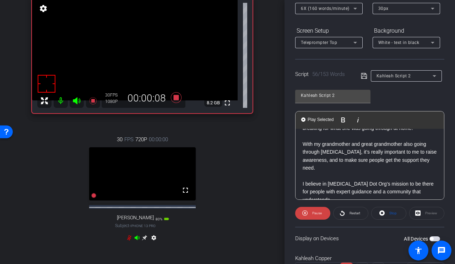
scroll to position [162, 0]
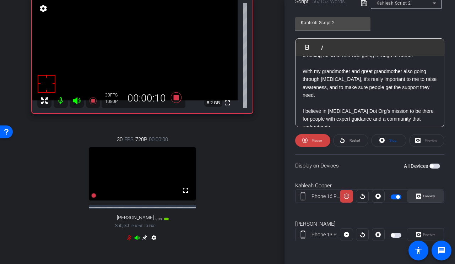
click at [428, 196] on span "Preview" at bounding box center [429, 196] width 12 height 4
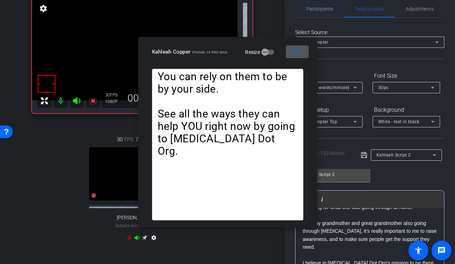
scroll to position [0, 0]
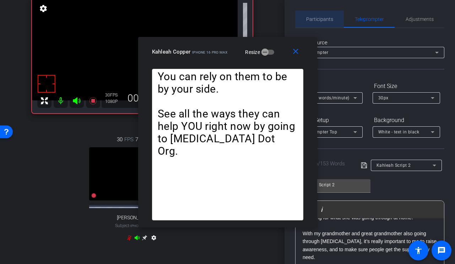
click at [315, 15] on span "Participants" at bounding box center [319, 19] width 27 height 17
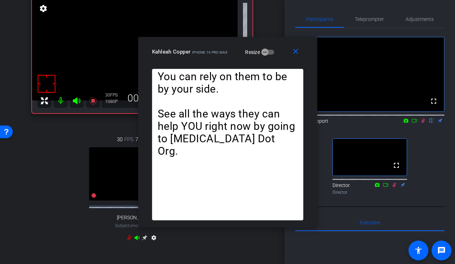
click at [423, 123] on icon at bounding box center [423, 120] width 6 height 5
click at [424, 123] on icon at bounding box center [423, 121] width 3 height 5
click at [363, 12] on span "Teleprompter" at bounding box center [369, 19] width 29 height 17
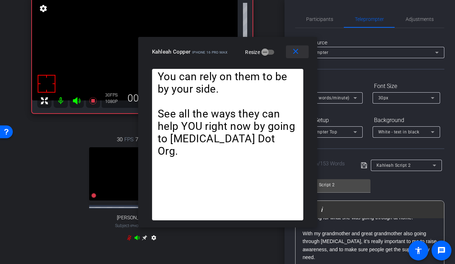
click at [301, 51] on span at bounding box center [297, 51] width 23 height 17
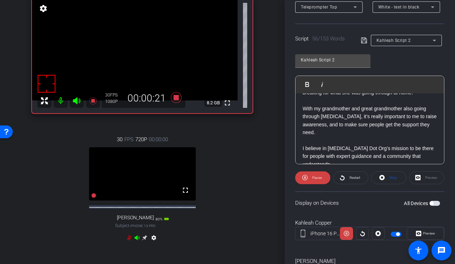
scroll to position [162, 0]
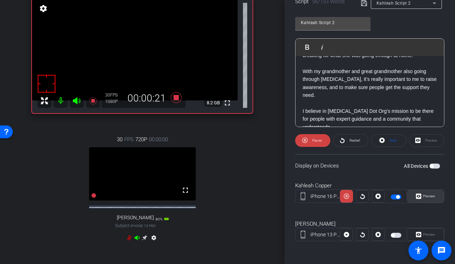
click at [419, 200] on icon at bounding box center [418, 196] width 5 height 11
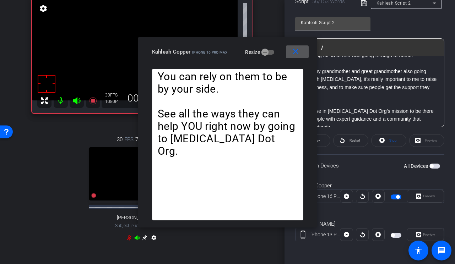
click at [300, 55] on mat-icon "close" at bounding box center [295, 51] width 9 height 9
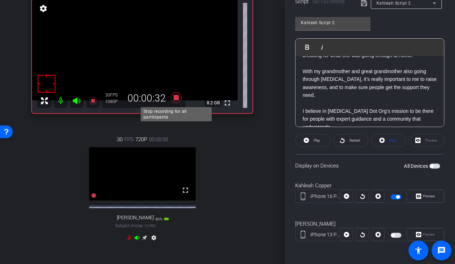
click at [173, 101] on icon at bounding box center [176, 97] width 17 height 13
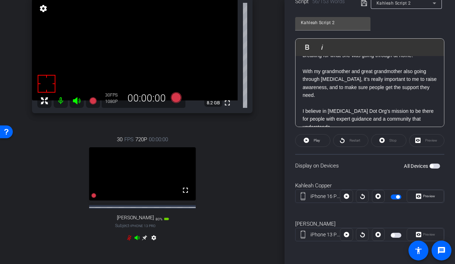
scroll to position [0, 0]
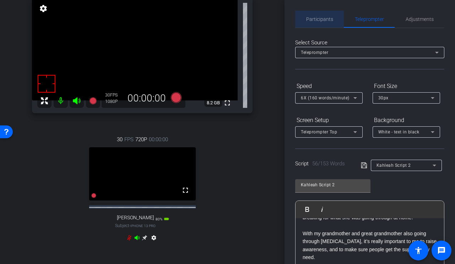
click at [320, 14] on span "Participants" at bounding box center [319, 19] width 27 height 17
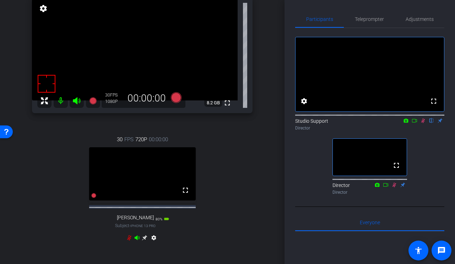
click at [421, 124] on mat-icon at bounding box center [423, 121] width 9 height 6
click at [361, 118] on div at bounding box center [369, 115] width 149 height 6
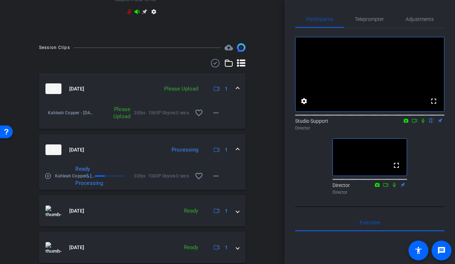
scroll to position [291, 0]
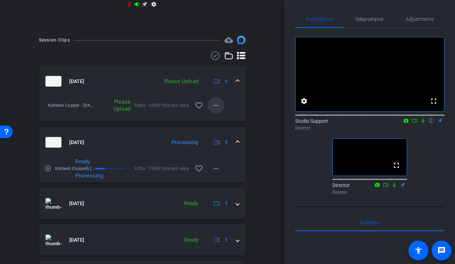
click at [215, 110] on mat-icon "more_horiz" at bounding box center [216, 105] width 9 height 9
click at [221, 144] on span "Upload" at bounding box center [227, 142] width 28 height 9
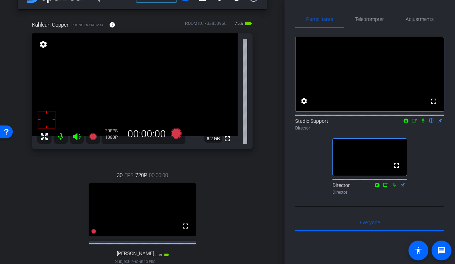
scroll to position [0, 0]
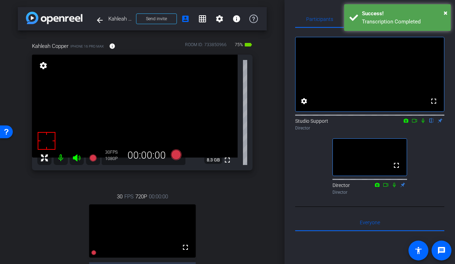
click at [380, 20] on body "Accessibility Screen-Reader Guide, Feedback, and Issue Reporting | New window m…" at bounding box center [227, 132] width 455 height 264
click at [449, 13] on div "× Success! Transcription Completed" at bounding box center [397, 17] width 107 height 27
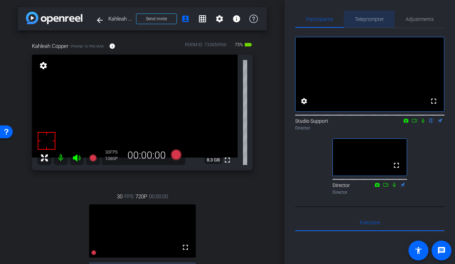
click at [378, 22] on span "Teleprompter" at bounding box center [369, 19] width 29 height 17
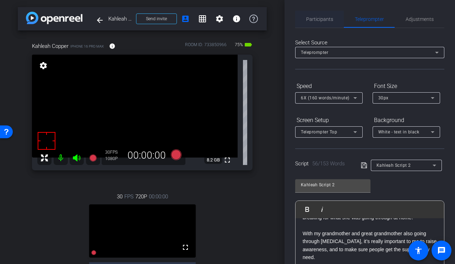
click at [316, 17] on span "Participants" at bounding box center [319, 19] width 27 height 5
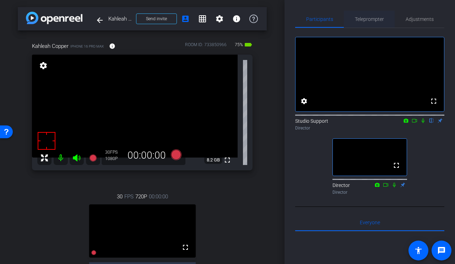
click at [371, 21] on span "Teleprompter" at bounding box center [369, 19] width 29 height 5
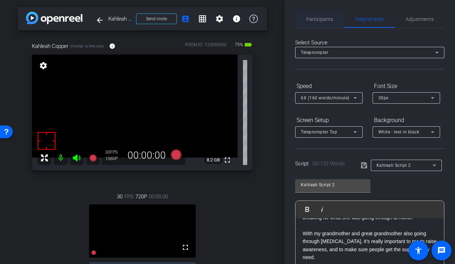
click at [323, 15] on span "Participants" at bounding box center [319, 19] width 27 height 17
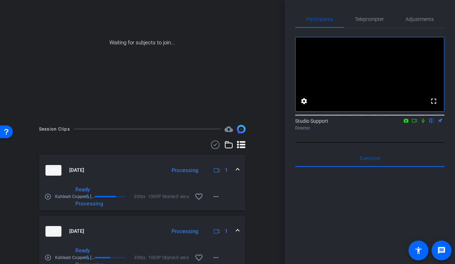
scroll to position [66, 0]
